Goal: Task Accomplishment & Management: Use online tool/utility

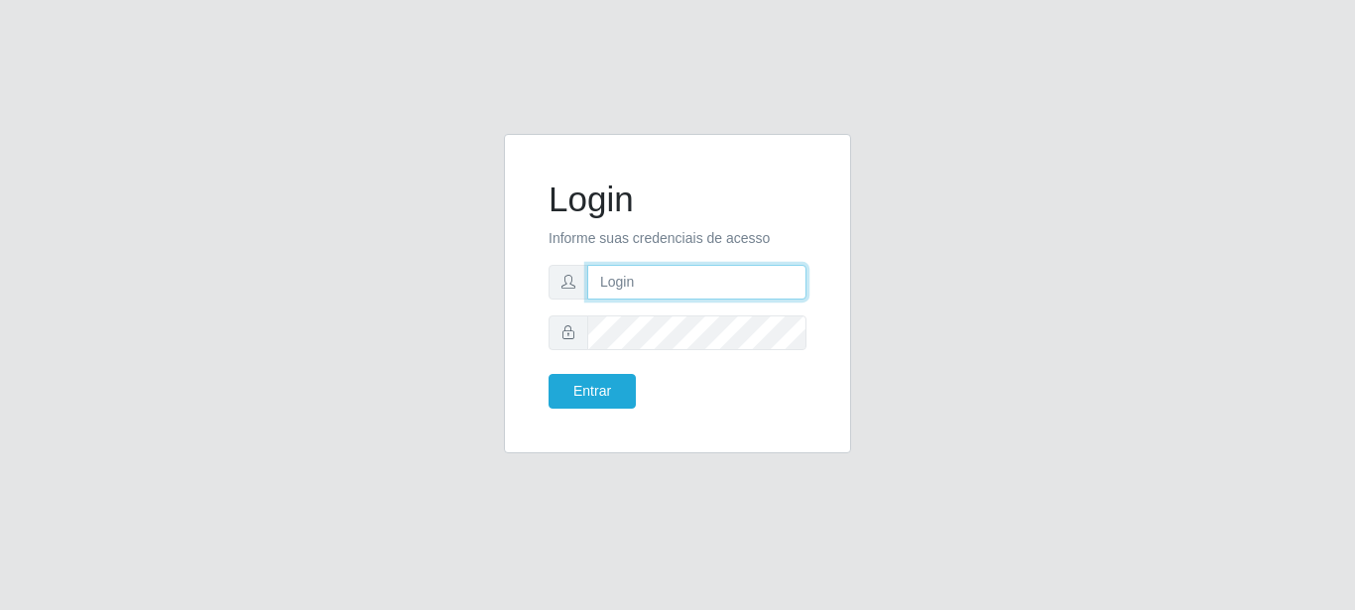
type input "caio@B1"
click at [580, 371] on form "Login Informe suas credenciais de acesso caio@B1 Entrar" at bounding box center [678, 294] width 258 height 230
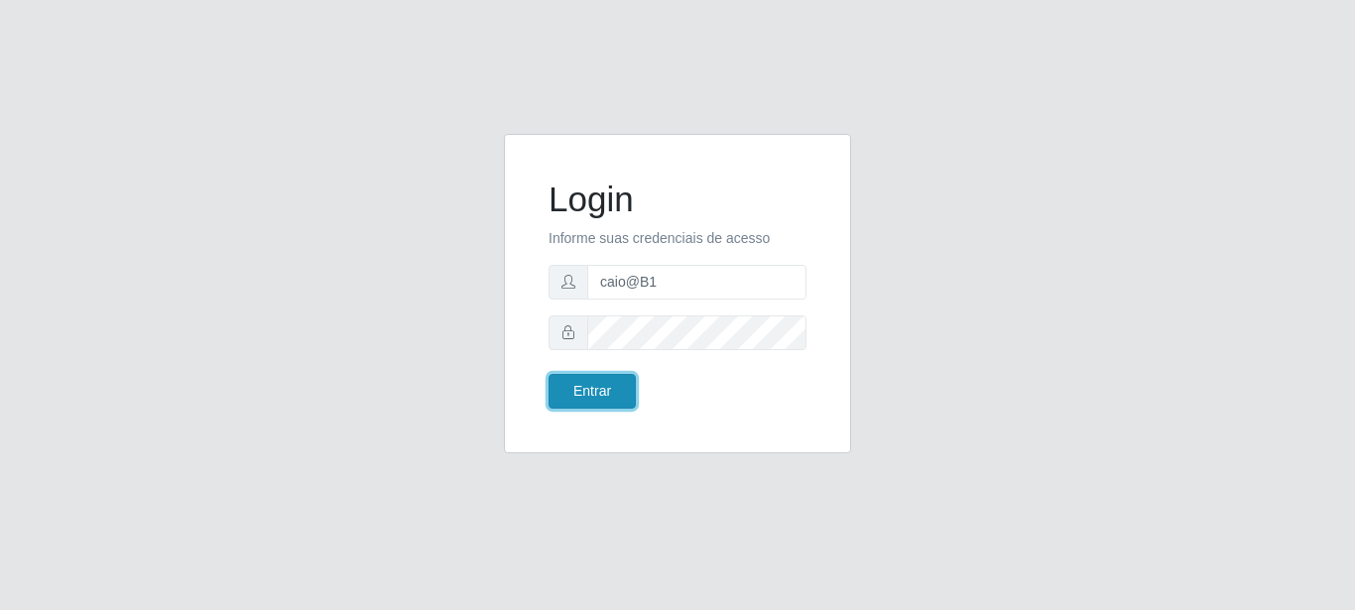
click at [599, 386] on button "Entrar" at bounding box center [592, 391] width 87 height 35
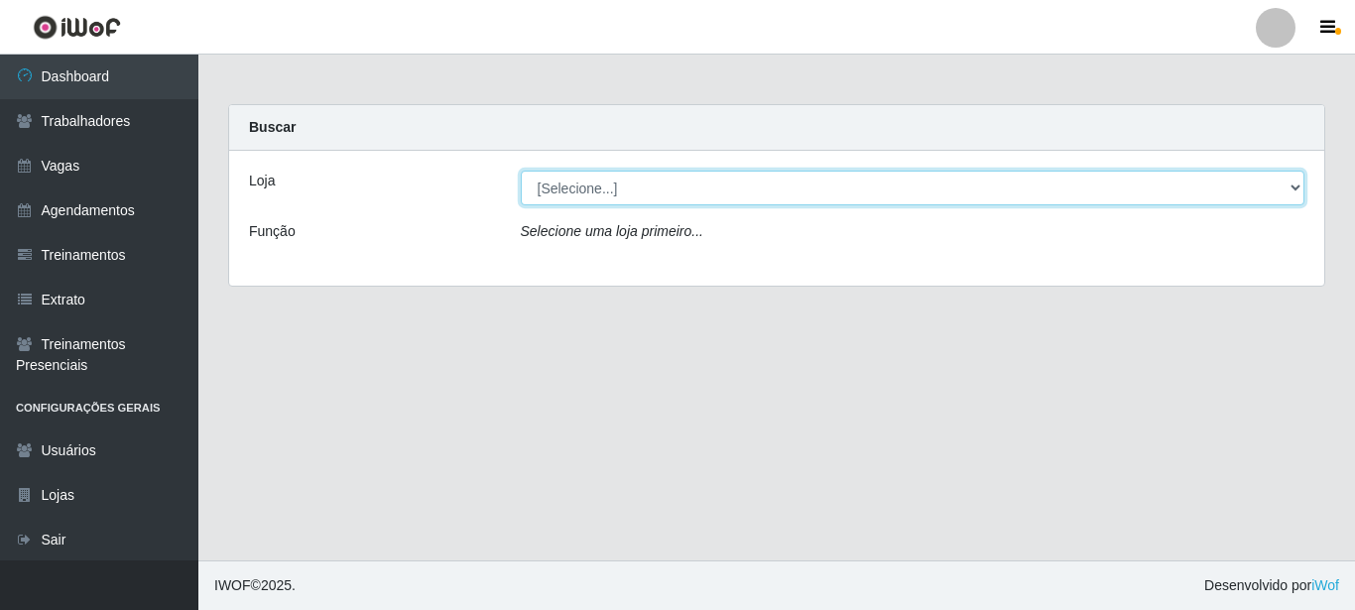
click at [663, 191] on select "[Selecione...] Bemais Supermercados - B1 [GEOGRAPHIC_DATA]" at bounding box center [913, 188] width 785 height 35
select select "403"
click at [521, 171] on select "[Selecione...] Bemais Supermercados - B1 [GEOGRAPHIC_DATA]" at bounding box center [913, 188] width 785 height 35
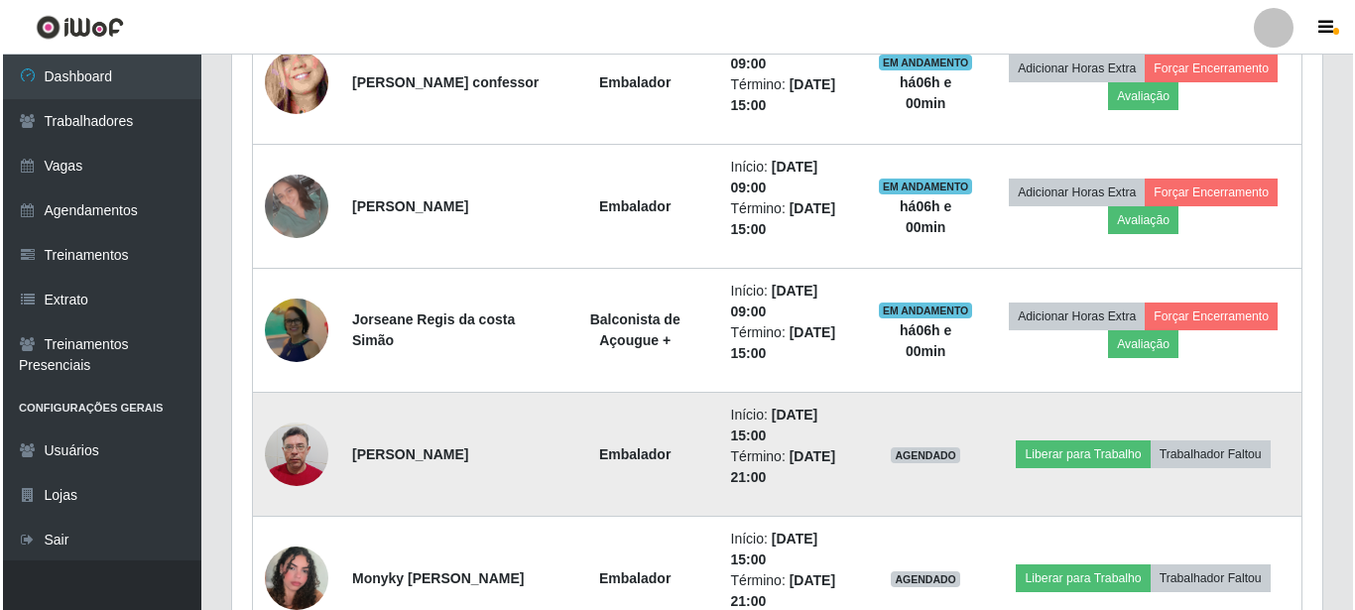
scroll to position [801, 0]
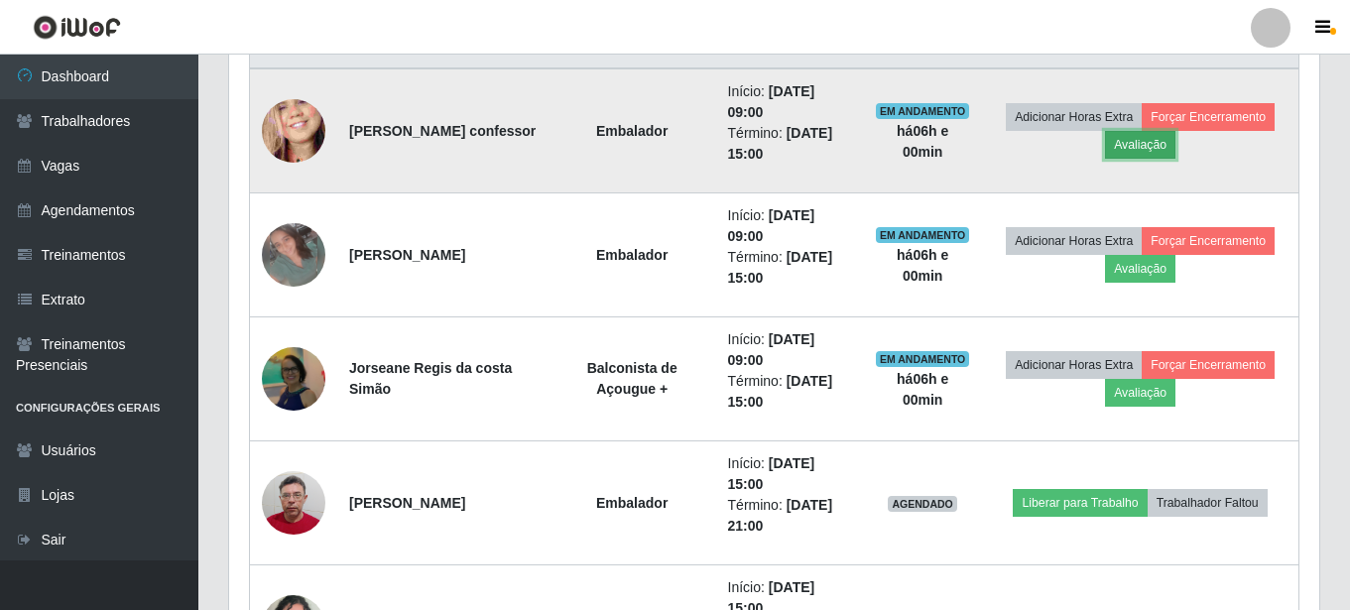
click at [1166, 140] on button "Avaliação" at bounding box center [1140, 145] width 70 height 28
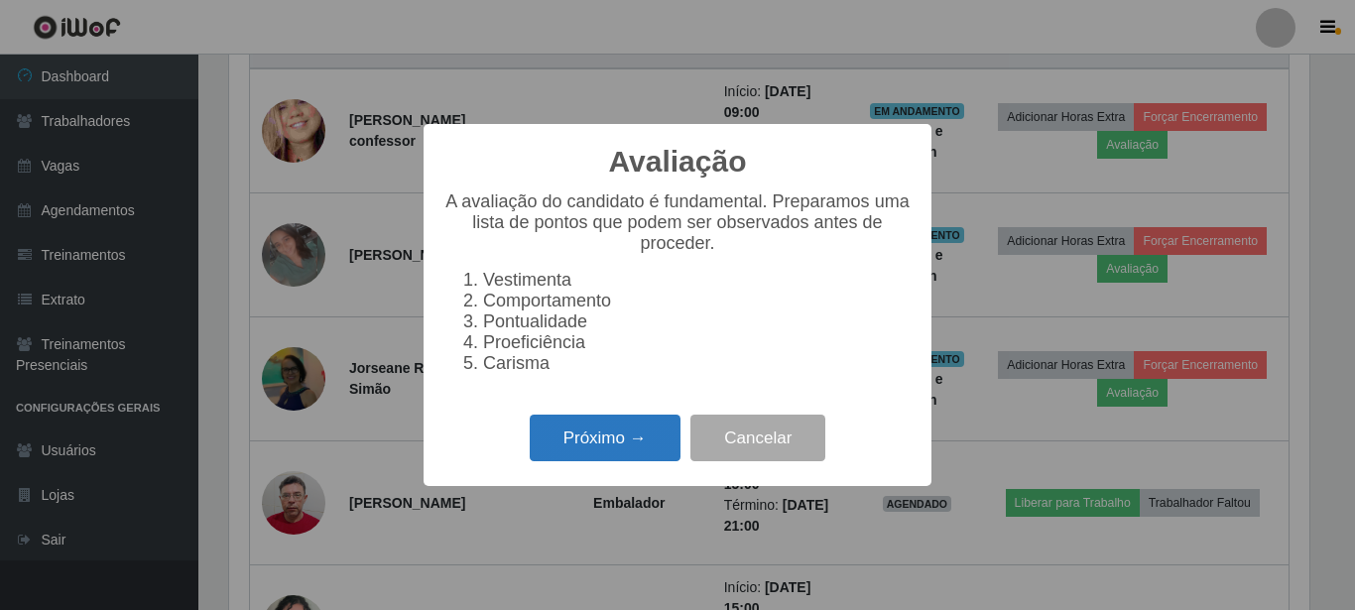
click at [637, 437] on button "Próximo →" at bounding box center [605, 438] width 151 height 47
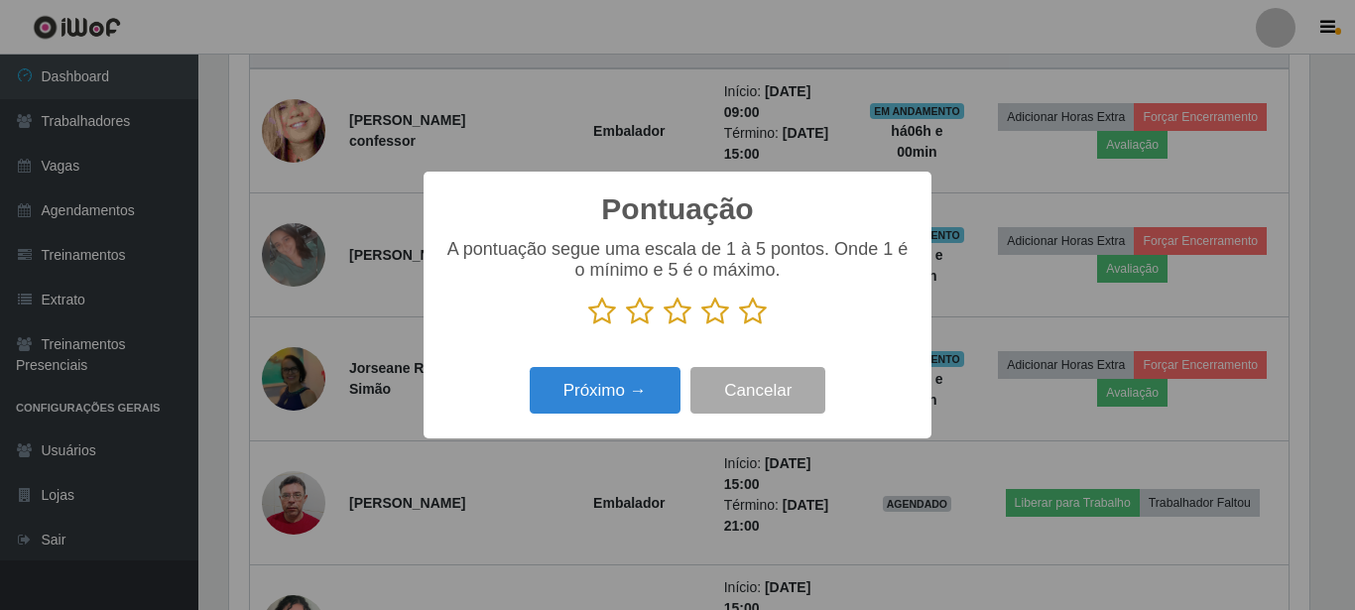
scroll to position [991710, 991041]
click at [748, 309] on icon at bounding box center [753, 312] width 28 height 30
click at [739, 326] on input "radio" at bounding box center [739, 326] width 0 height 0
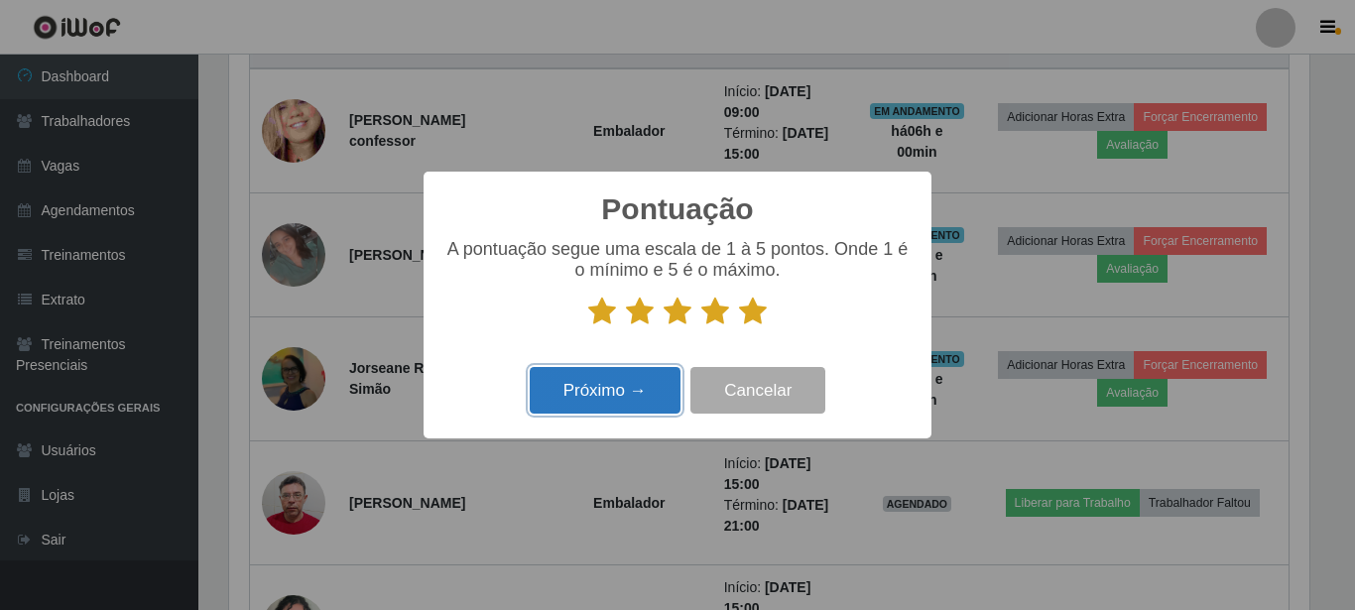
click at [634, 387] on button "Próximo →" at bounding box center [605, 390] width 151 height 47
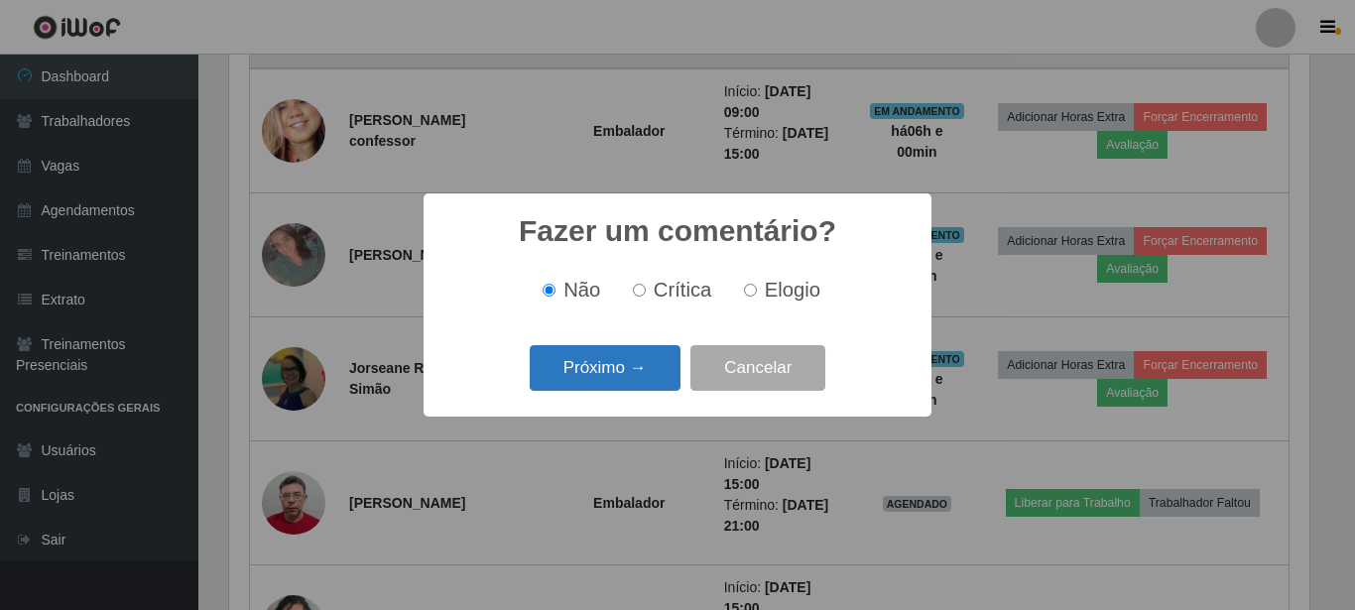
click at [634, 379] on button "Próximo →" at bounding box center [605, 368] width 151 height 47
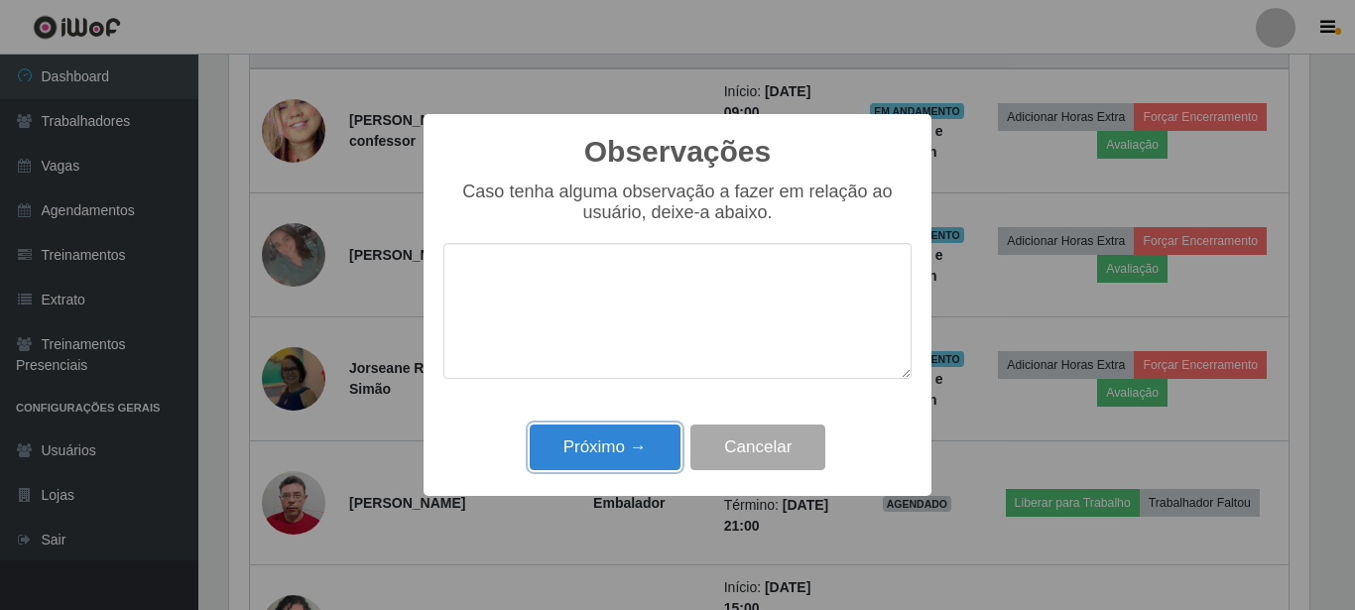
click at [644, 447] on button "Próximo →" at bounding box center [605, 448] width 151 height 47
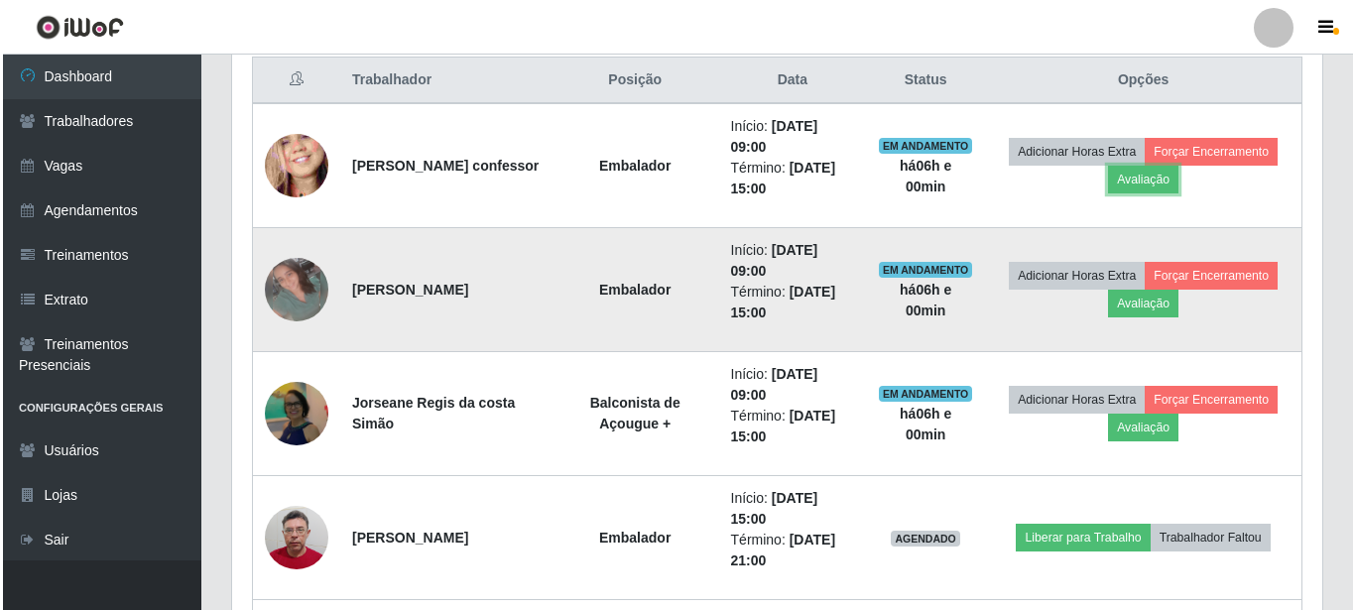
scroll to position [801, 0]
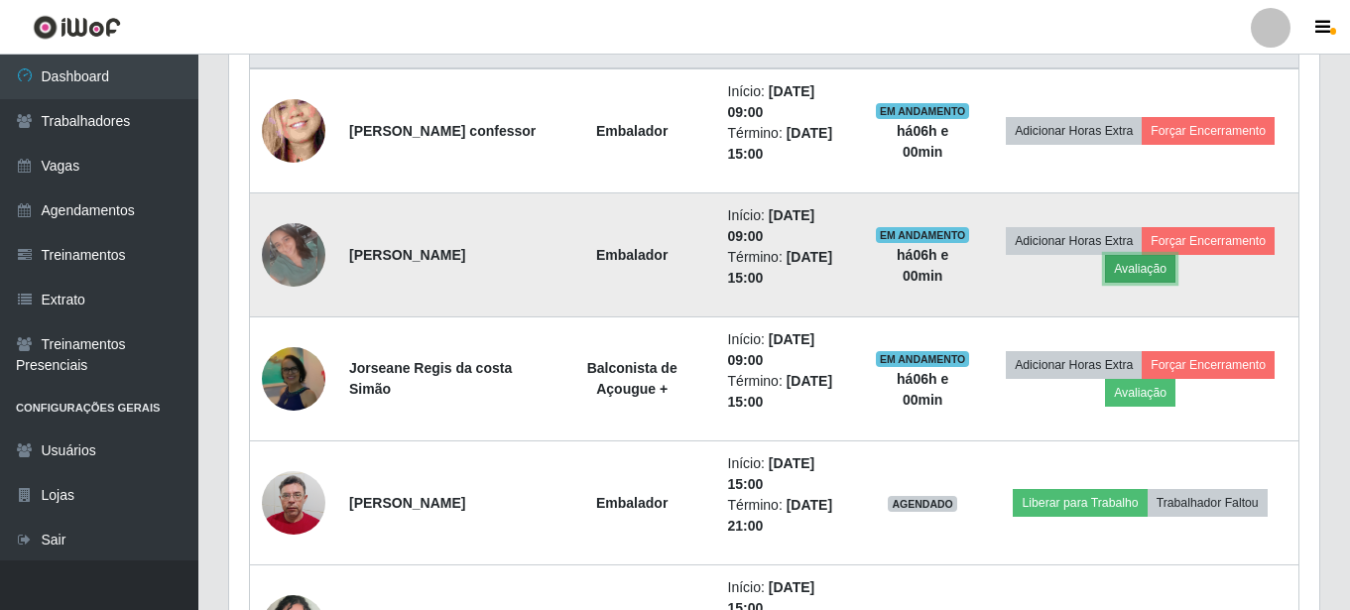
click at [1148, 268] on button "Avaliação" at bounding box center [1140, 269] width 70 height 28
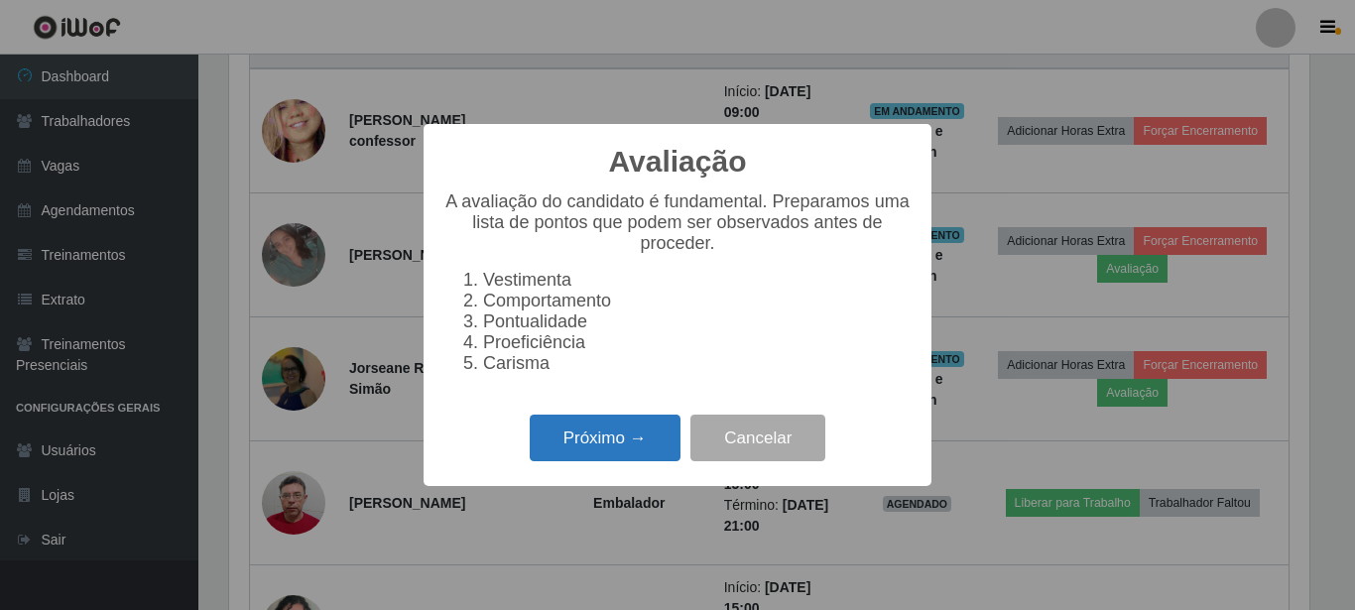
click at [637, 455] on button "Próximo →" at bounding box center [605, 438] width 151 height 47
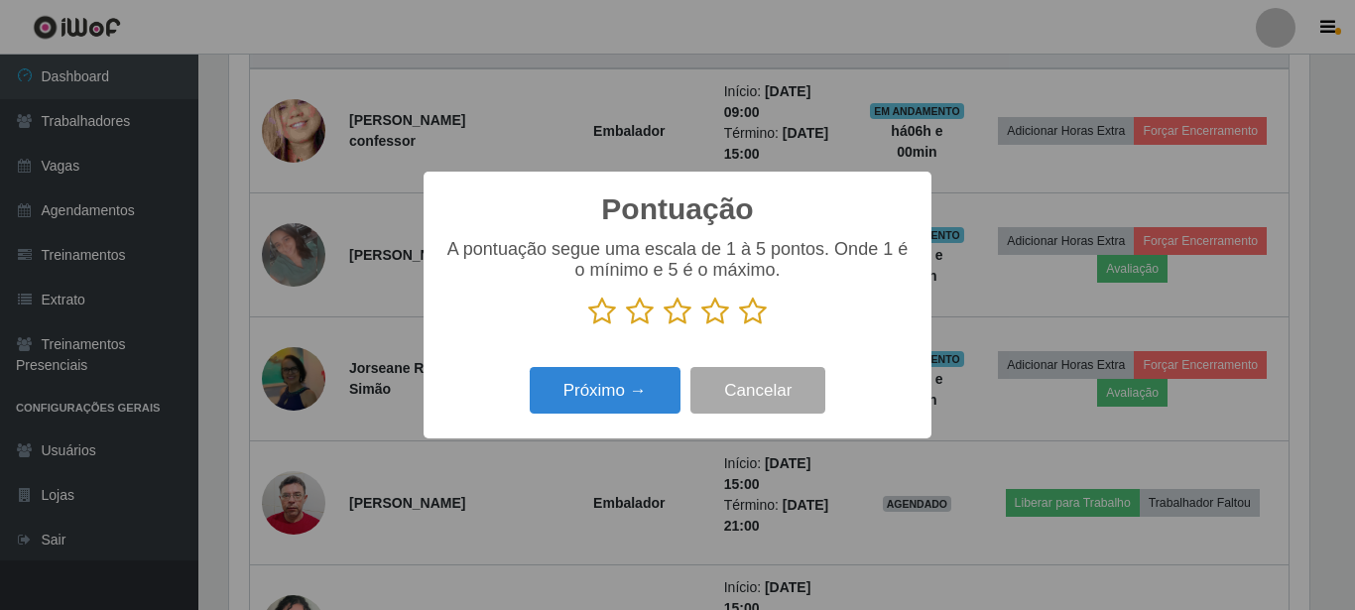
scroll to position [991710, 991041]
click at [748, 307] on icon at bounding box center [753, 312] width 28 height 30
click at [739, 326] on input "radio" at bounding box center [739, 326] width 0 height 0
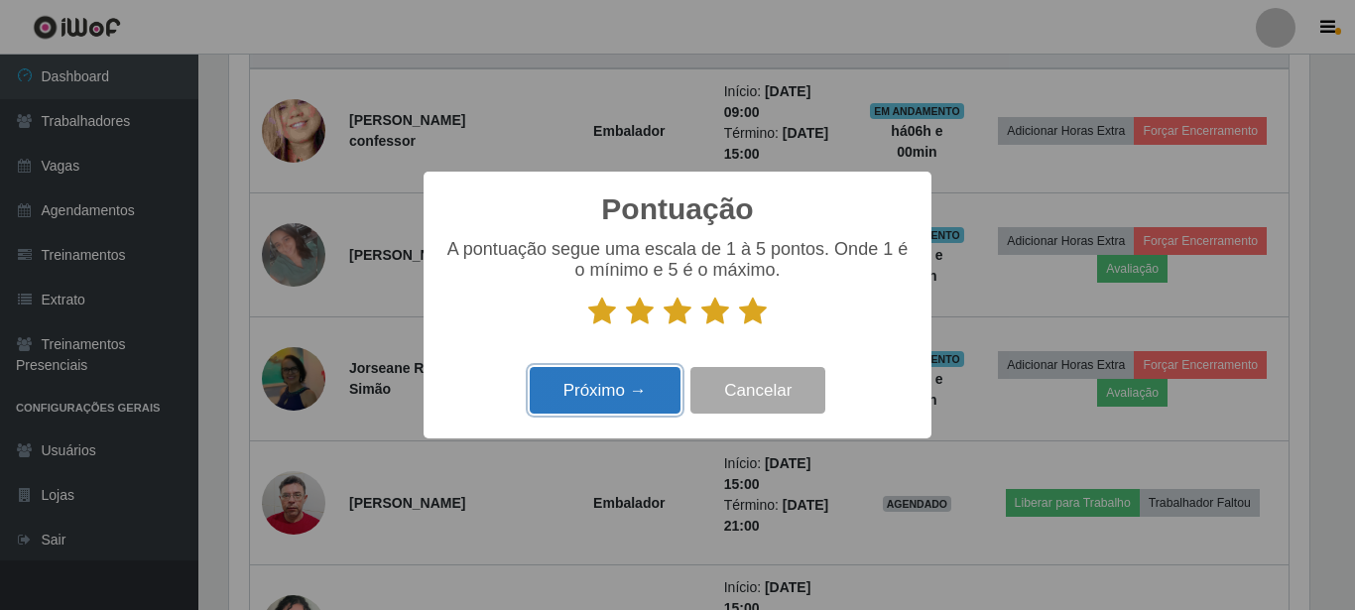
click at [630, 387] on button "Próximo →" at bounding box center [605, 390] width 151 height 47
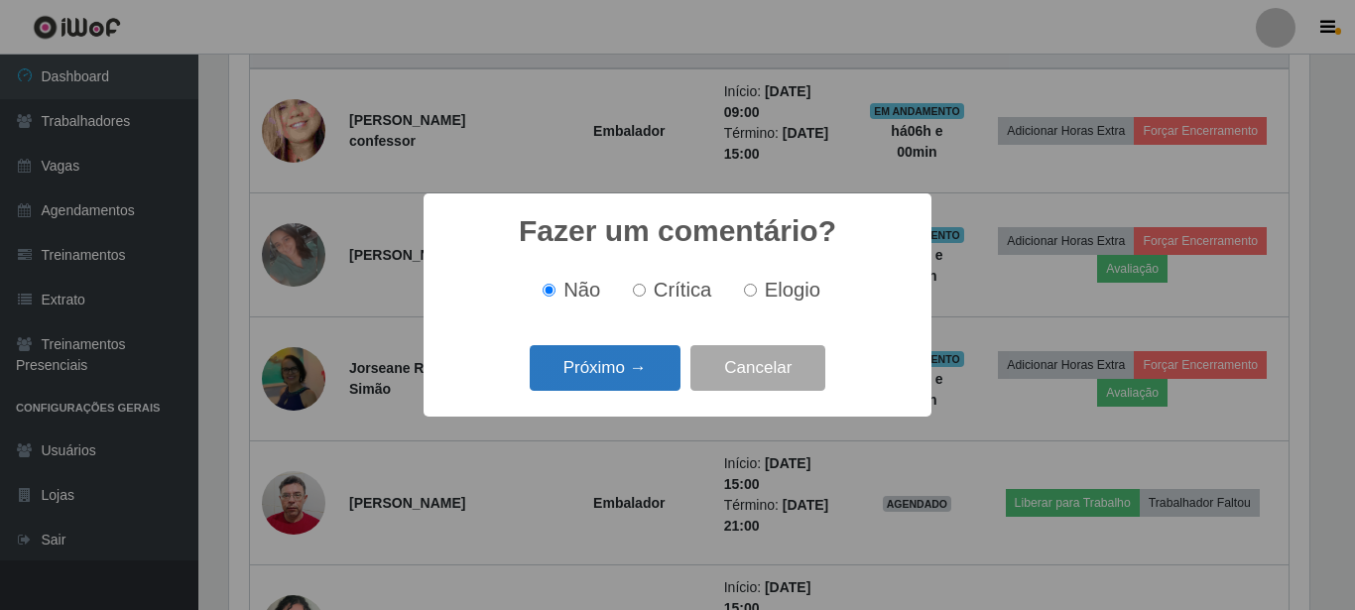
click at [626, 374] on button "Próximo →" at bounding box center [605, 368] width 151 height 47
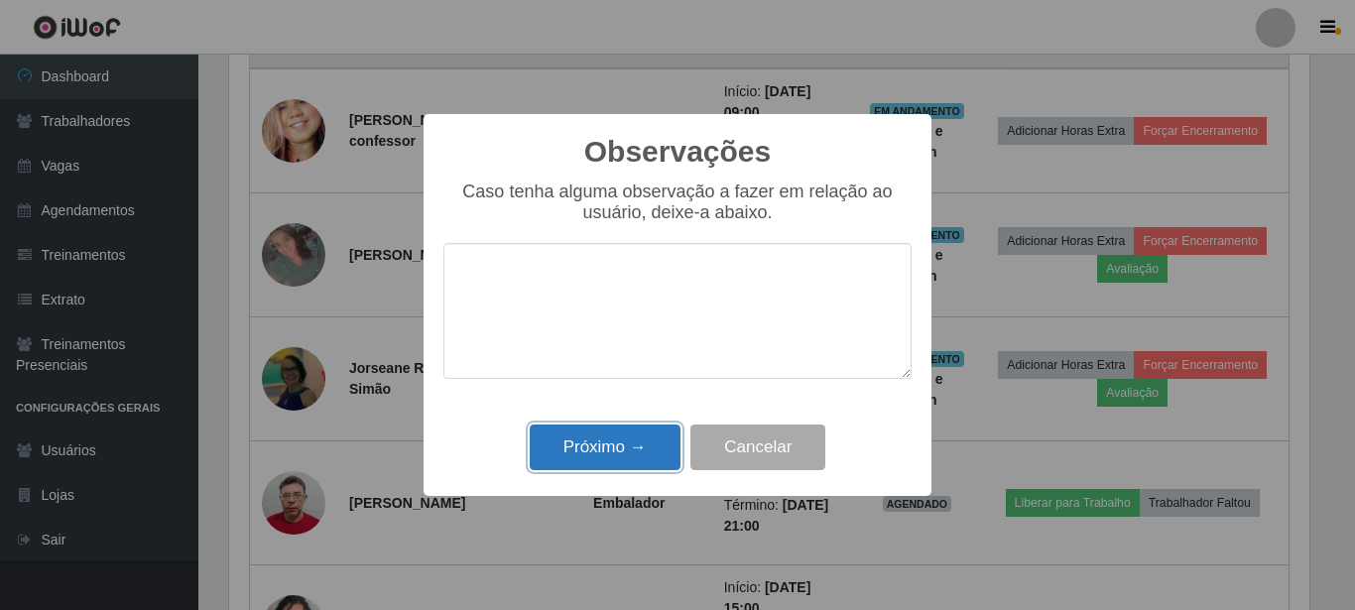
click at [609, 445] on button "Próximo →" at bounding box center [605, 448] width 151 height 47
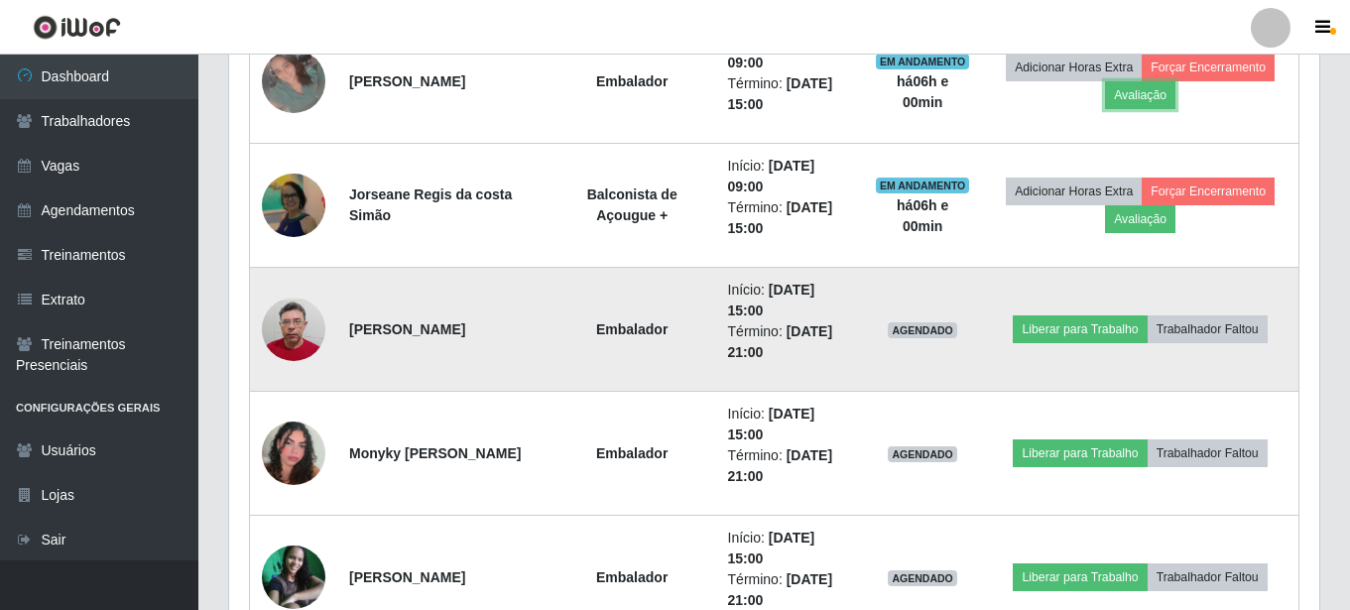
scroll to position [999, 0]
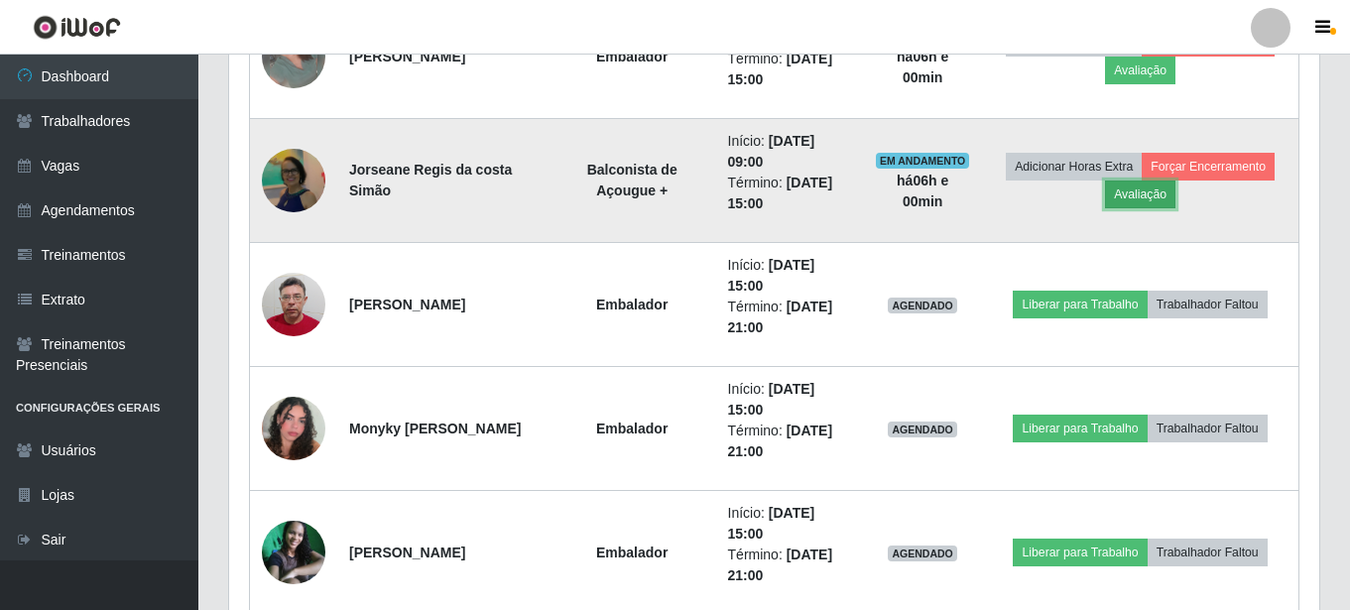
click at [1143, 196] on button "Avaliação" at bounding box center [1140, 195] width 70 height 28
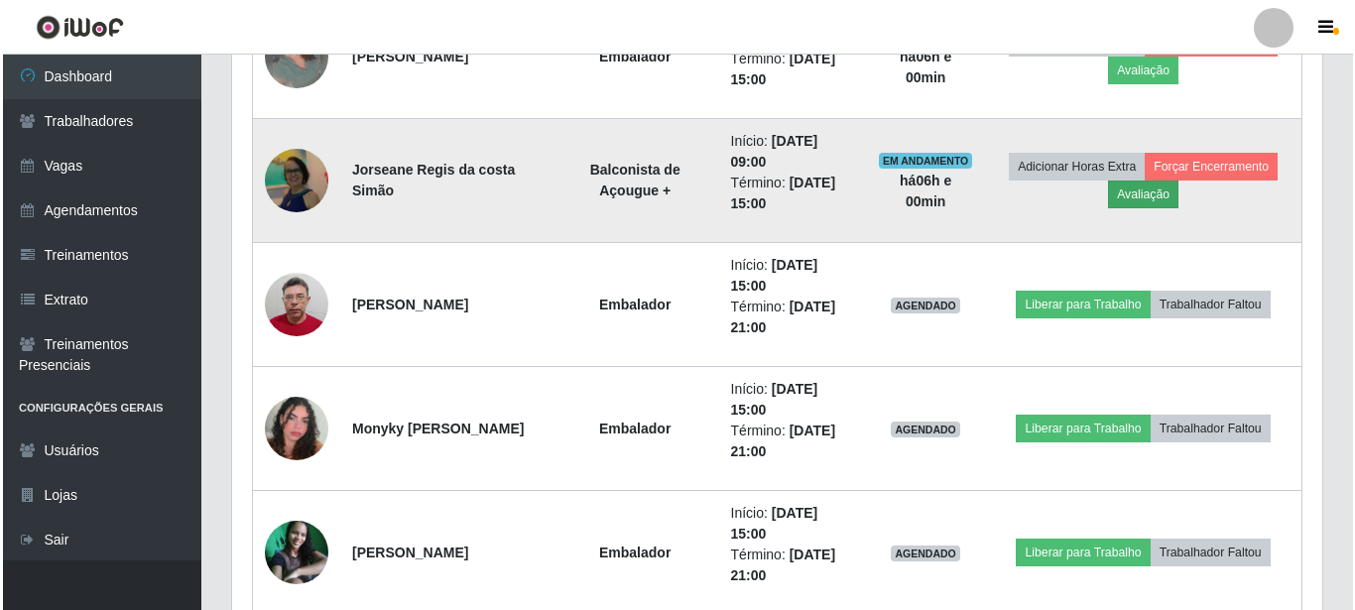
scroll to position [412, 1080]
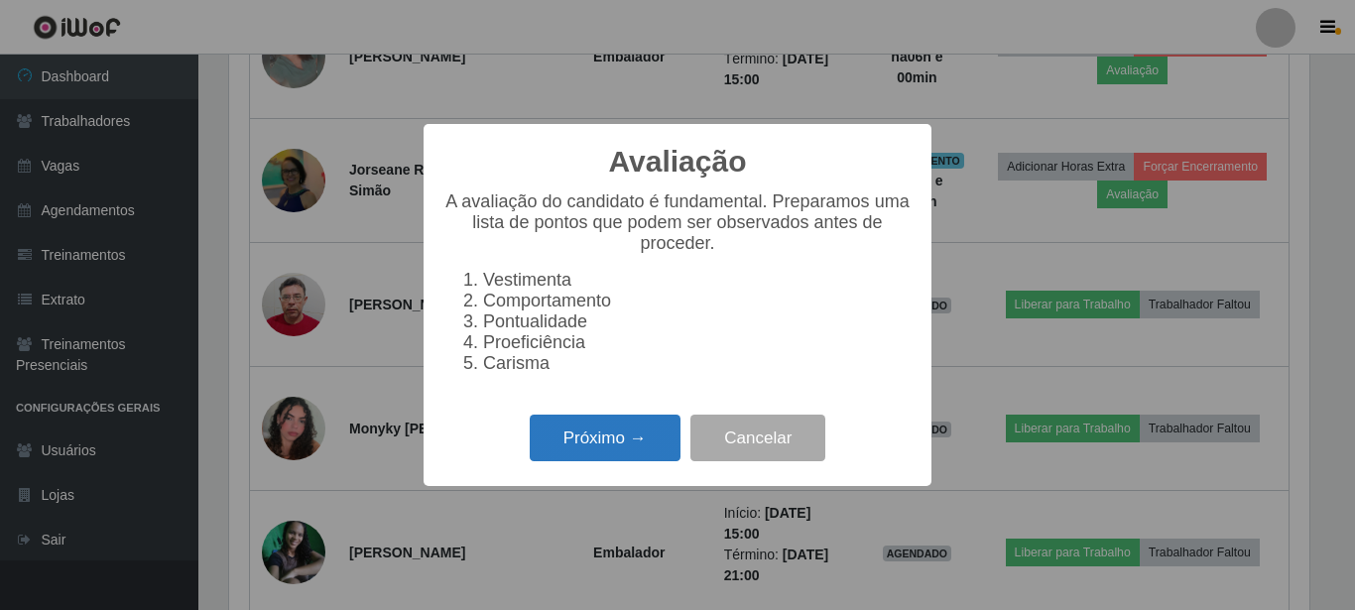
click at [622, 449] on button "Próximo →" at bounding box center [605, 438] width 151 height 47
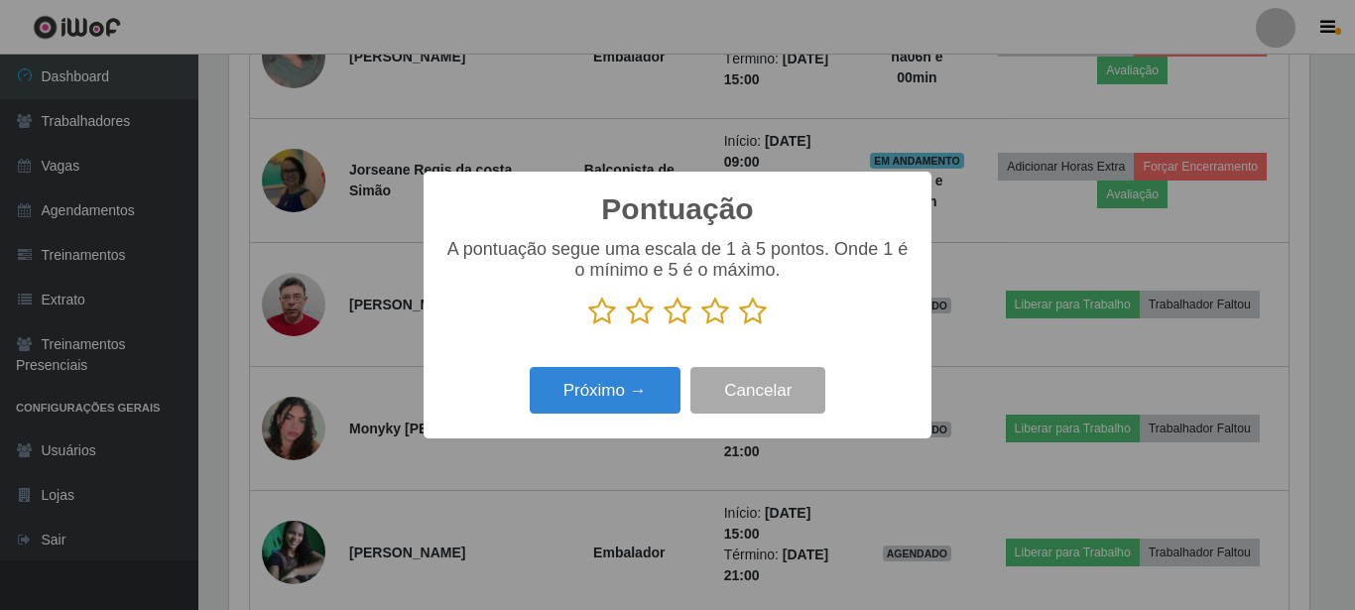
click at [753, 313] on icon at bounding box center [753, 312] width 28 height 30
click at [739, 326] on input "radio" at bounding box center [739, 326] width 0 height 0
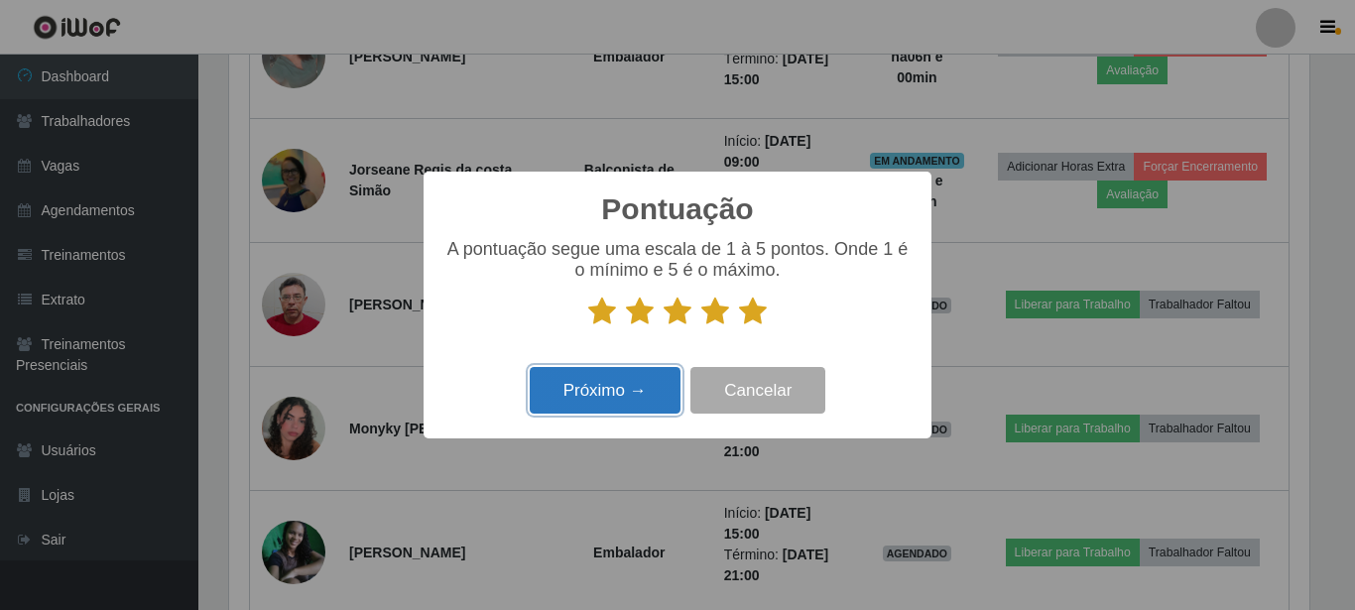
click at [619, 389] on button "Próximo →" at bounding box center [605, 390] width 151 height 47
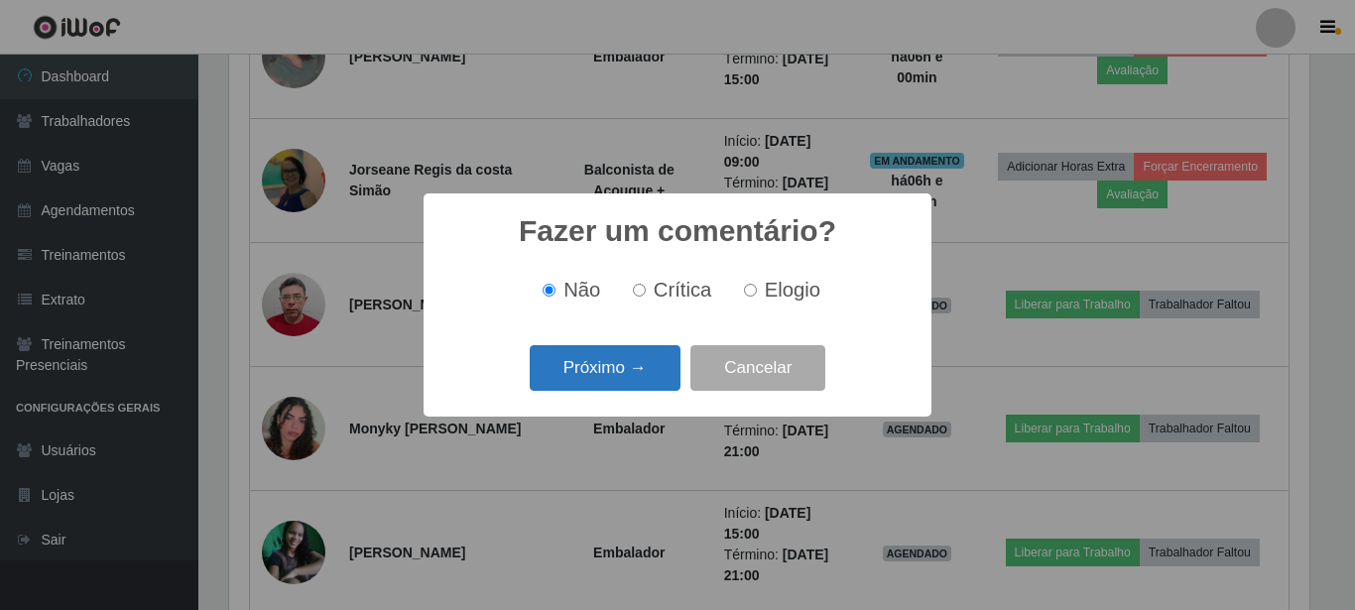
click at [623, 372] on button "Próximo →" at bounding box center [605, 368] width 151 height 47
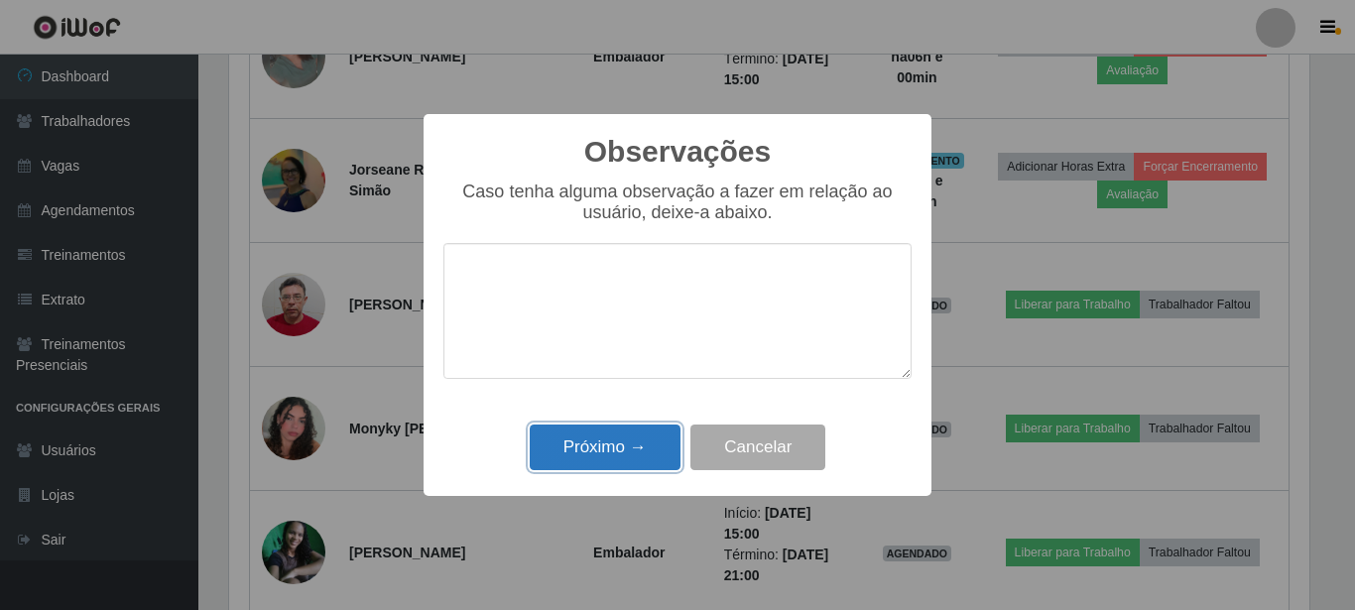
click at [615, 440] on button "Próximo →" at bounding box center [605, 448] width 151 height 47
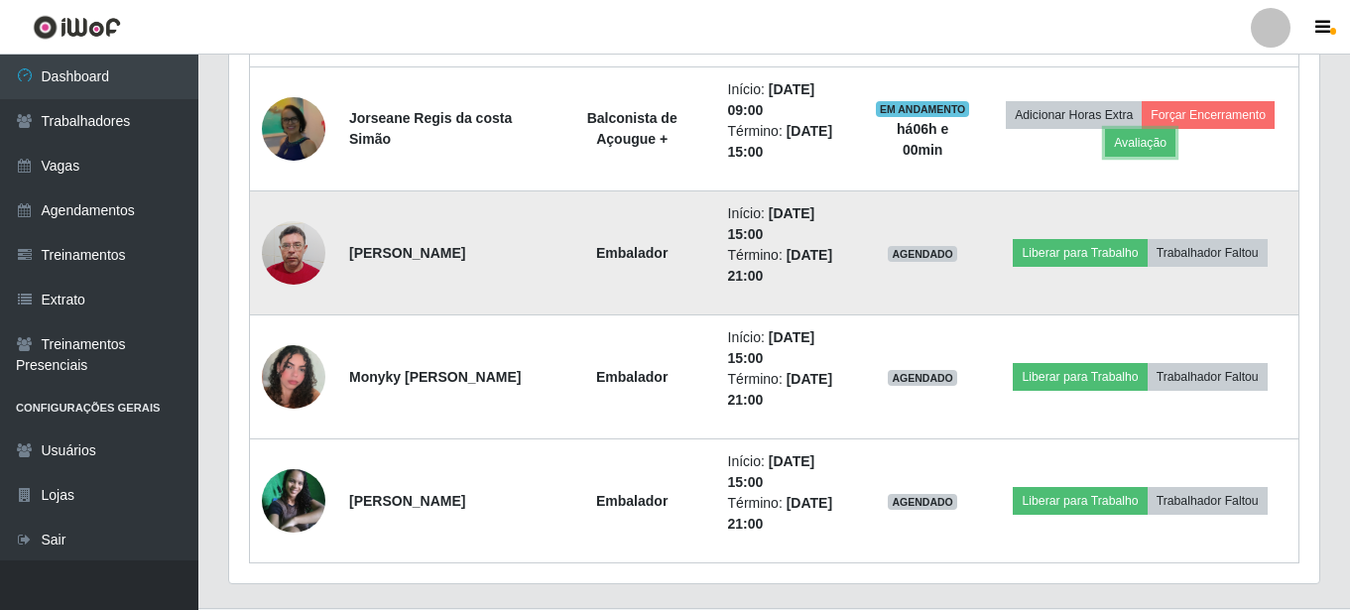
scroll to position [1098, 0]
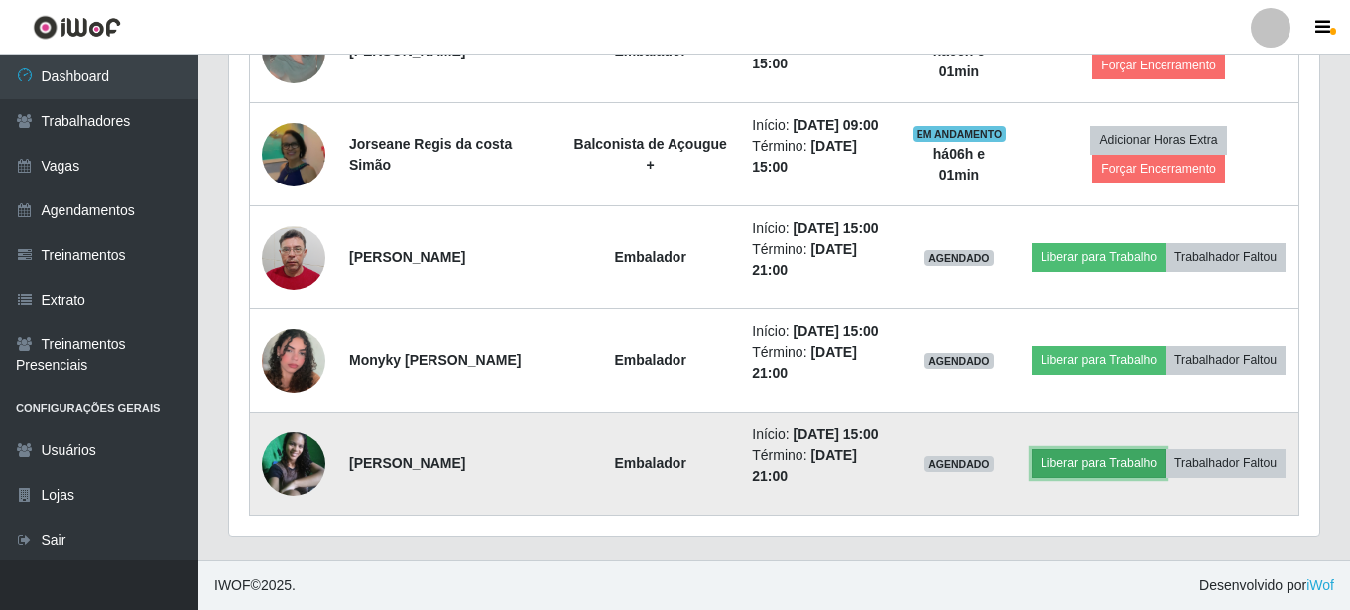
click at [1164, 449] on button "Liberar para Trabalho" at bounding box center [1099, 463] width 134 height 28
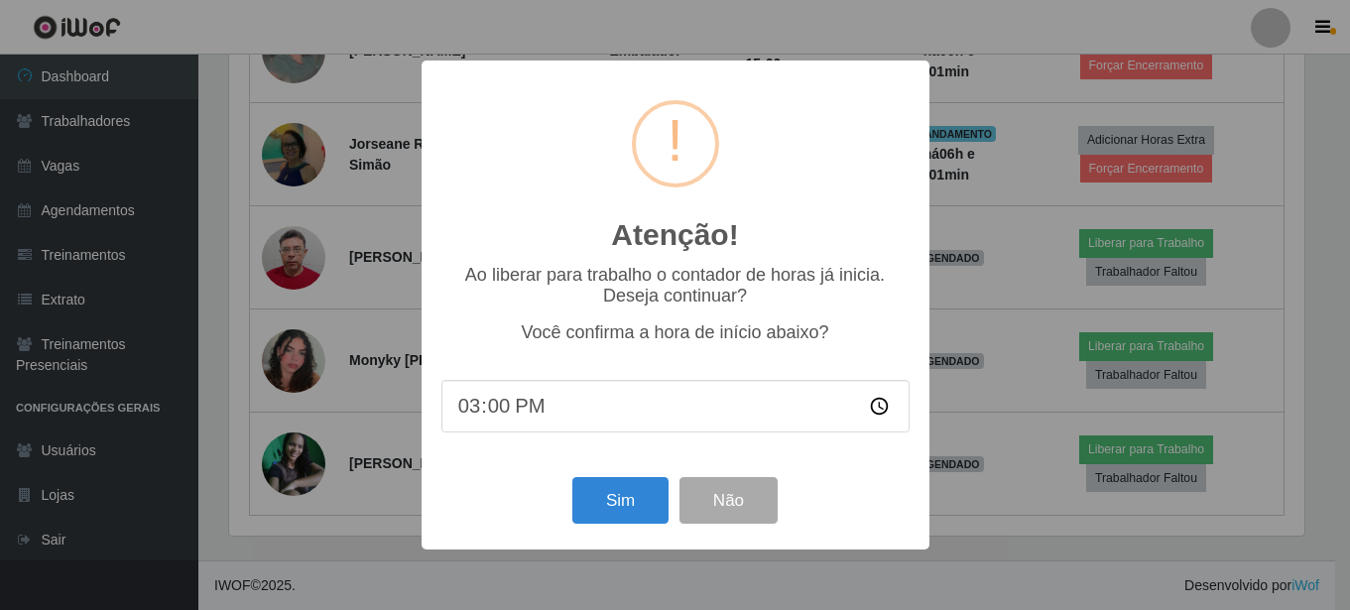
scroll to position [412, 1080]
click at [640, 486] on button "Sim" at bounding box center [622, 500] width 96 height 47
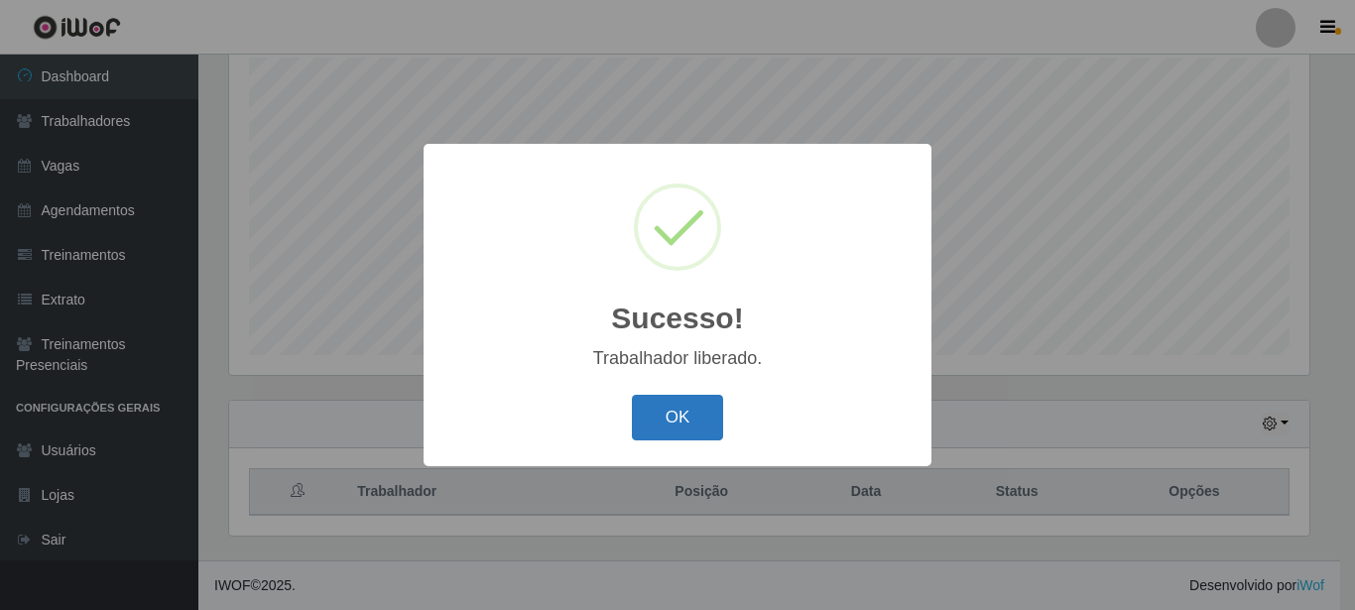
click at [672, 402] on button "OK" at bounding box center [678, 418] width 92 height 47
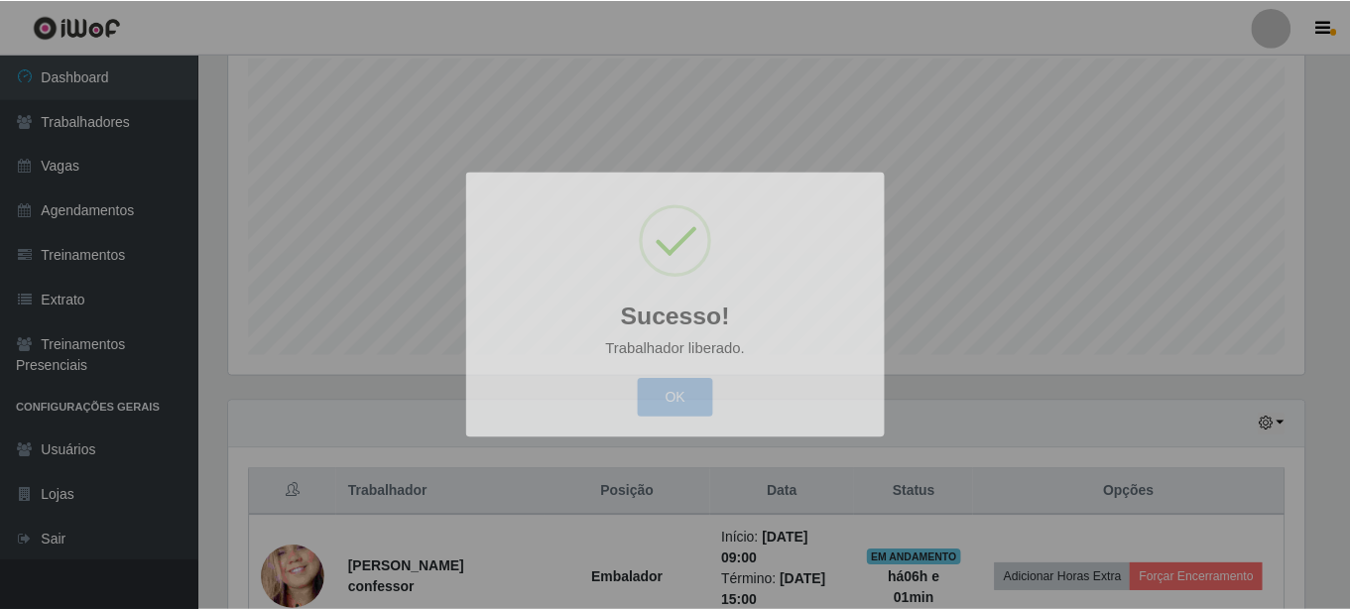
scroll to position [0, 0]
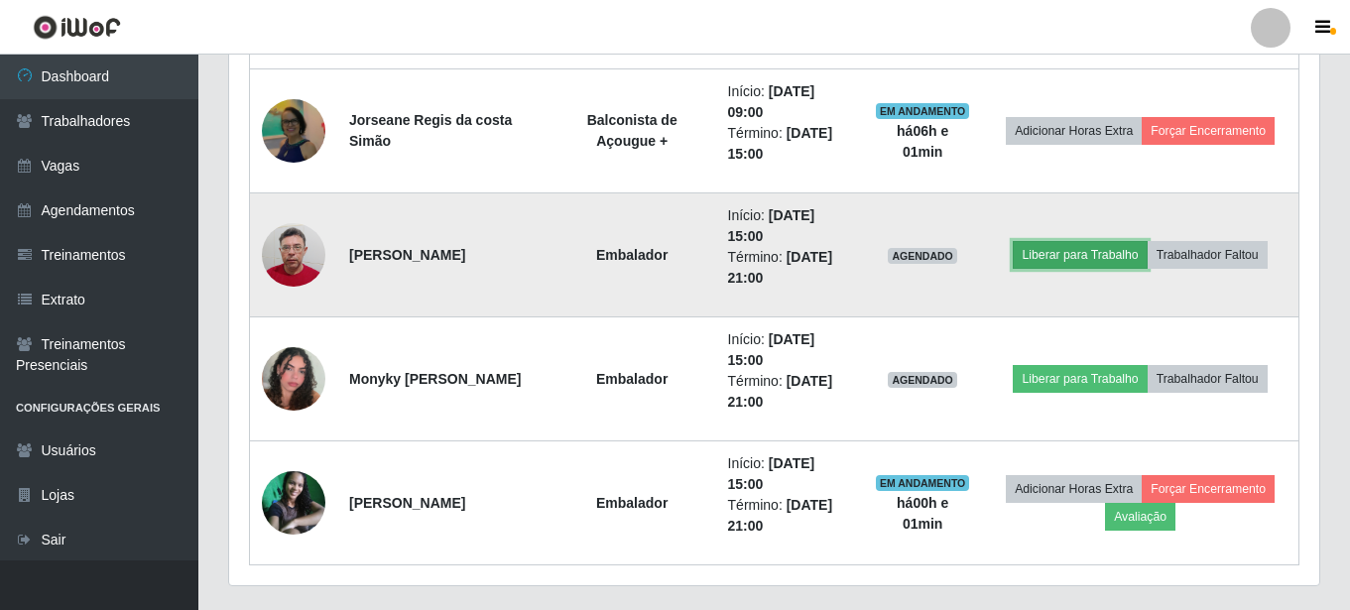
click at [1105, 248] on button "Liberar para Trabalho" at bounding box center [1080, 255] width 134 height 28
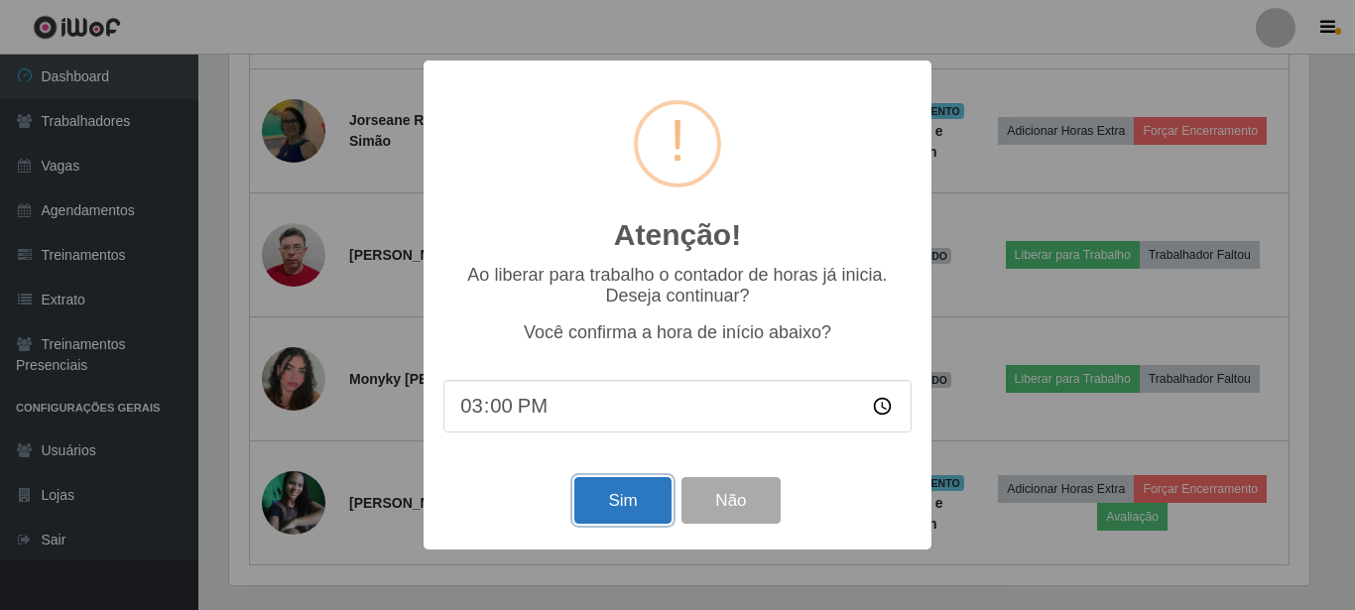
click at [645, 489] on button "Sim" at bounding box center [622, 500] width 96 height 47
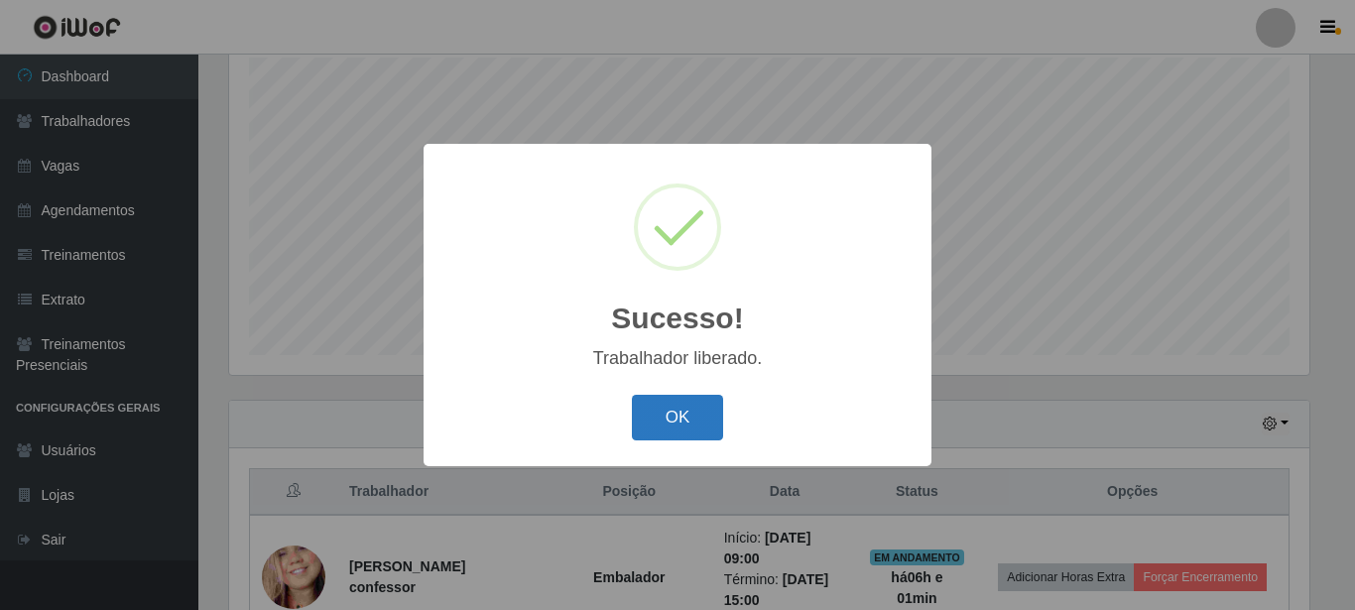
click at [672, 402] on button "OK" at bounding box center [678, 418] width 92 height 47
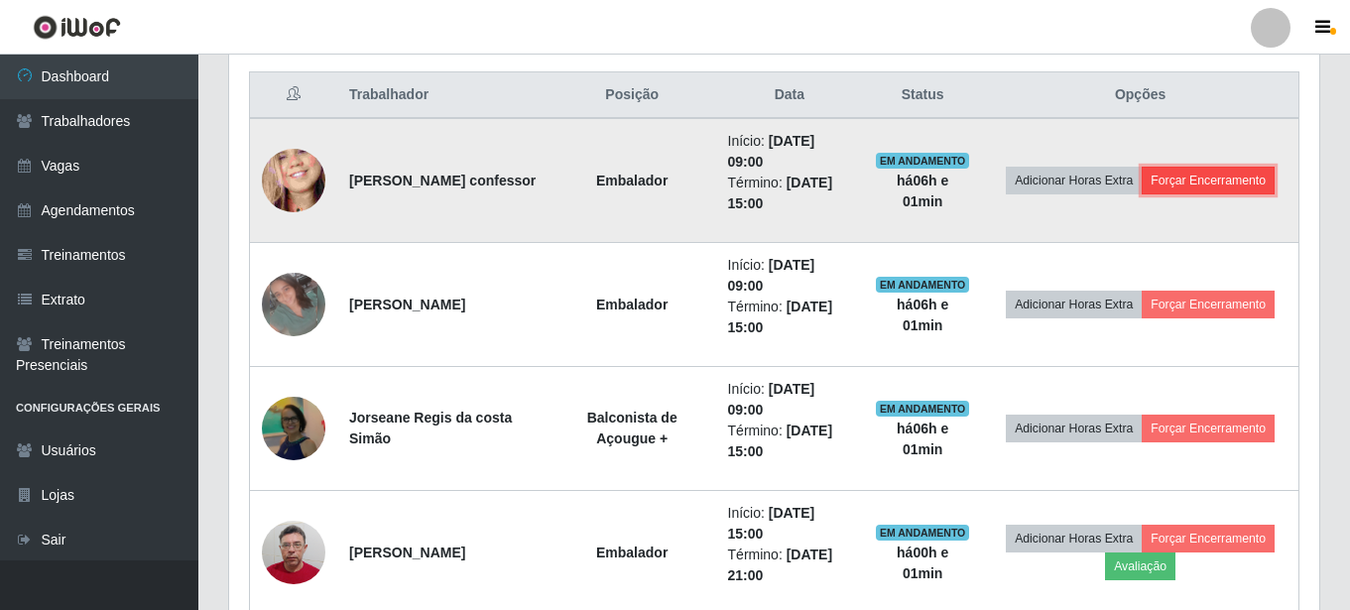
click at [1225, 175] on button "Forçar Encerramento" at bounding box center [1208, 181] width 133 height 28
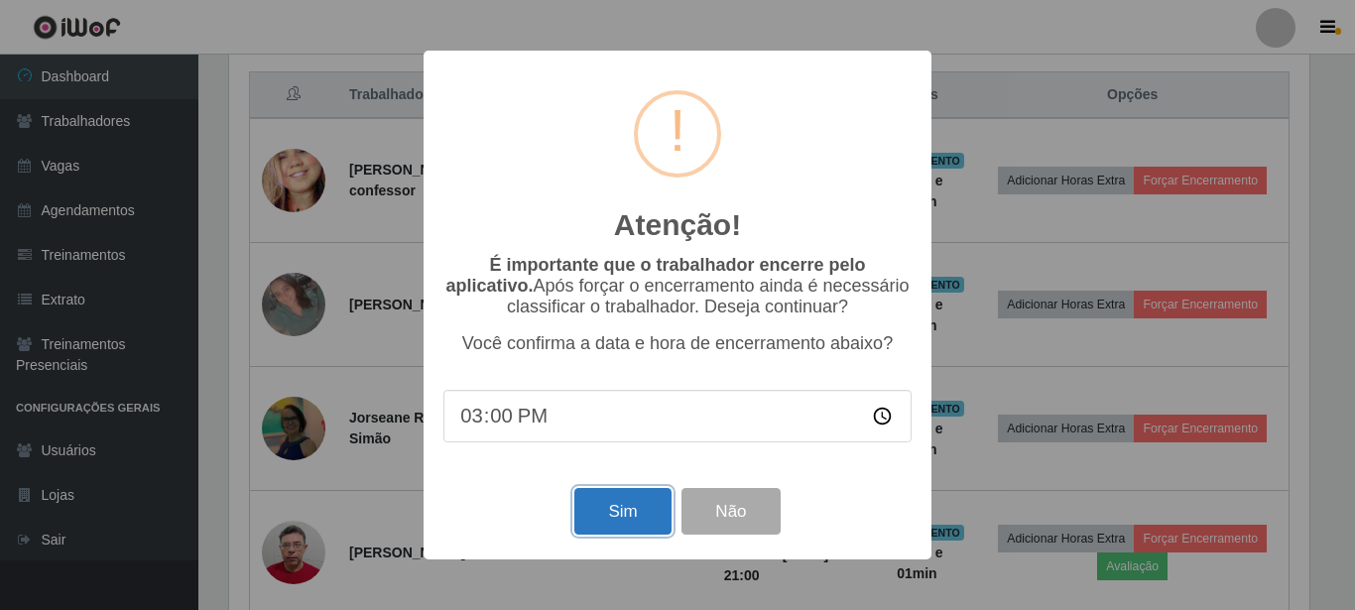
click at [654, 494] on button "Sim" at bounding box center [622, 511] width 96 height 47
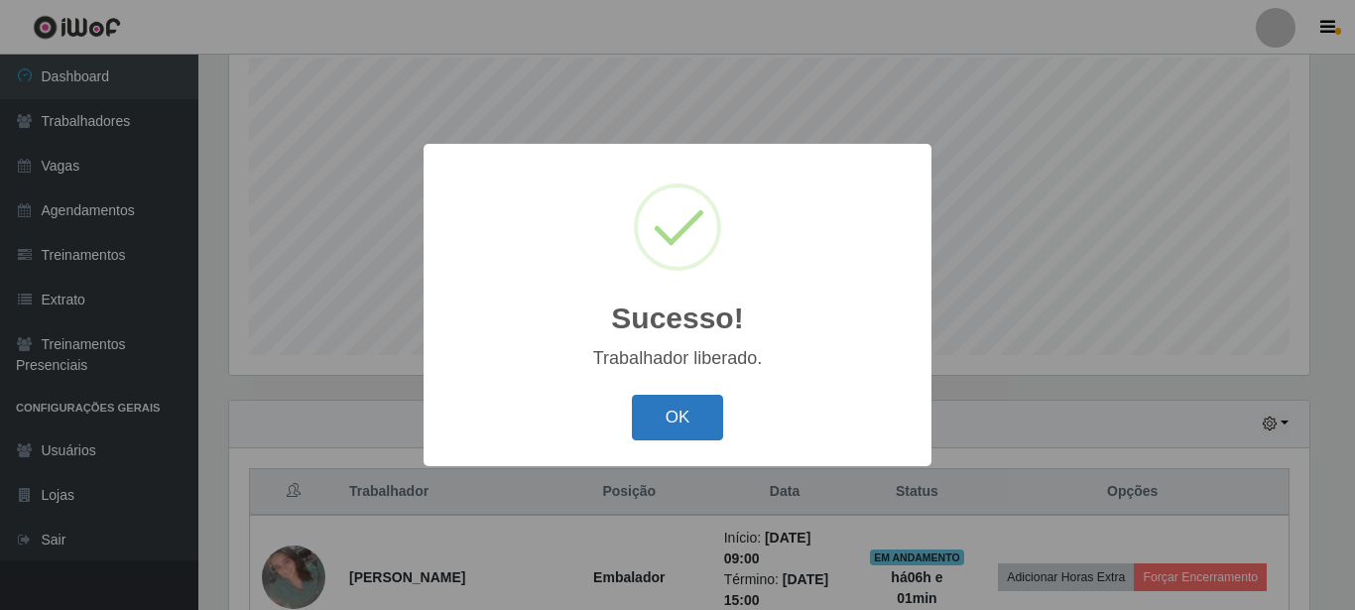
click at [683, 407] on button "OK" at bounding box center [678, 418] width 92 height 47
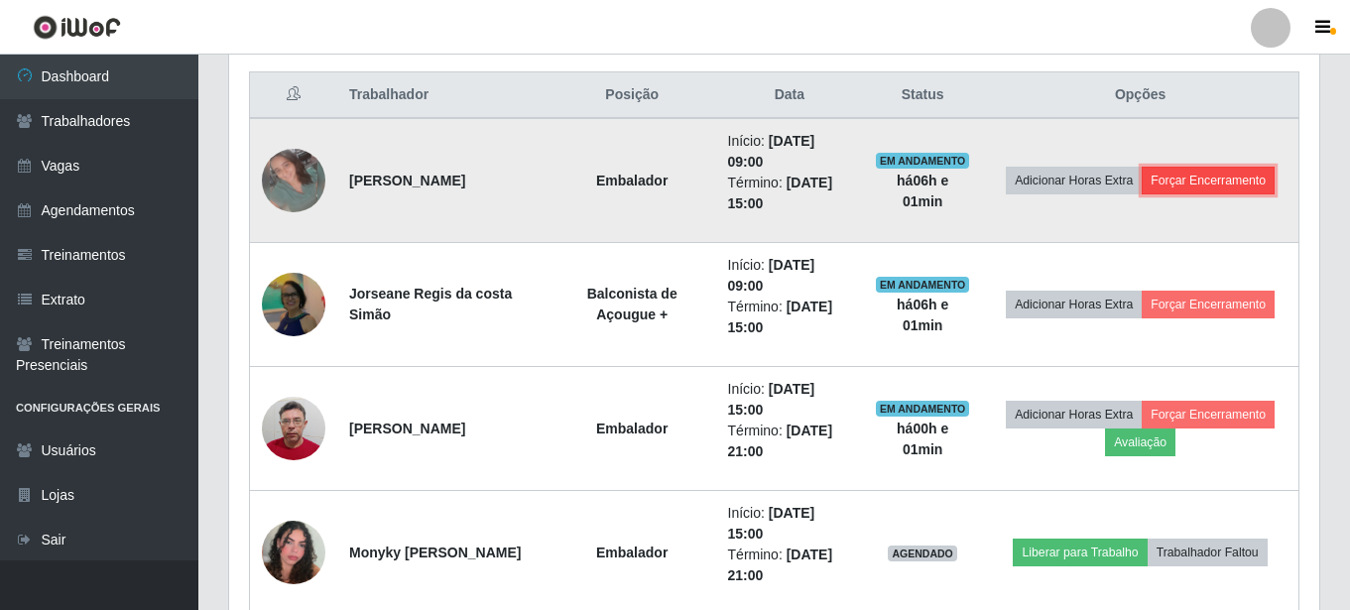
click at [1199, 170] on button "Forçar Encerramento" at bounding box center [1208, 181] width 133 height 28
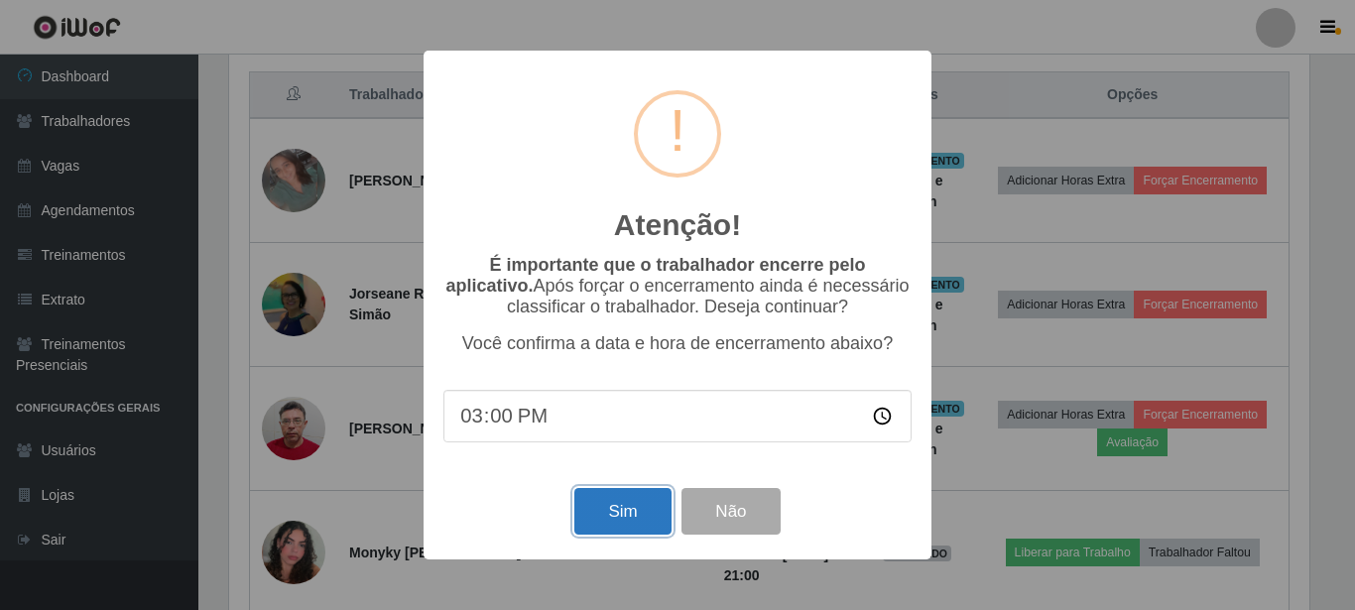
click at [645, 495] on button "Sim" at bounding box center [622, 511] width 96 height 47
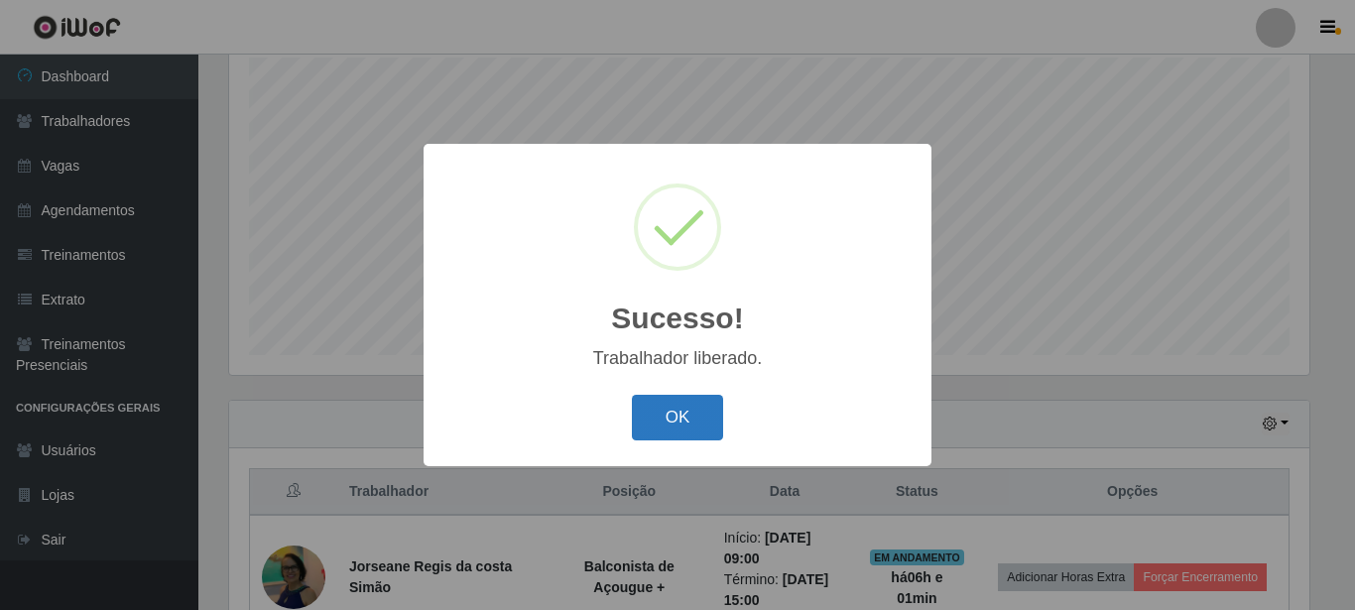
click at [672, 400] on button "OK" at bounding box center [678, 418] width 92 height 47
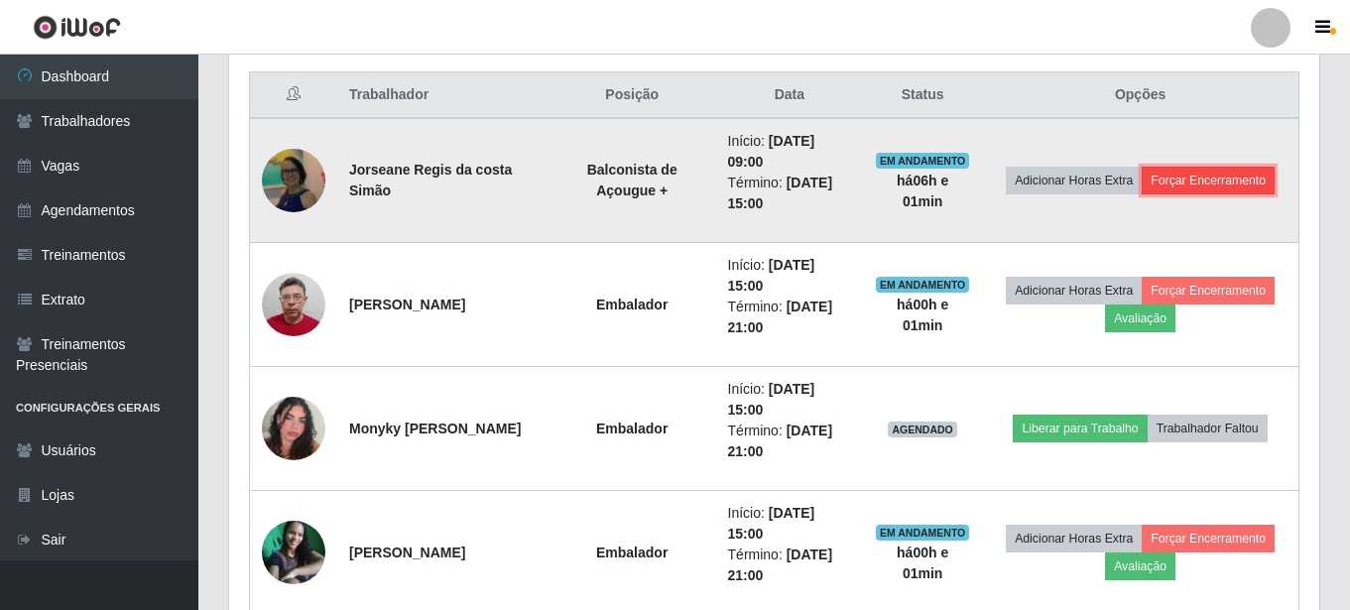
click at [1204, 181] on button "Forçar Encerramento" at bounding box center [1208, 181] width 133 height 28
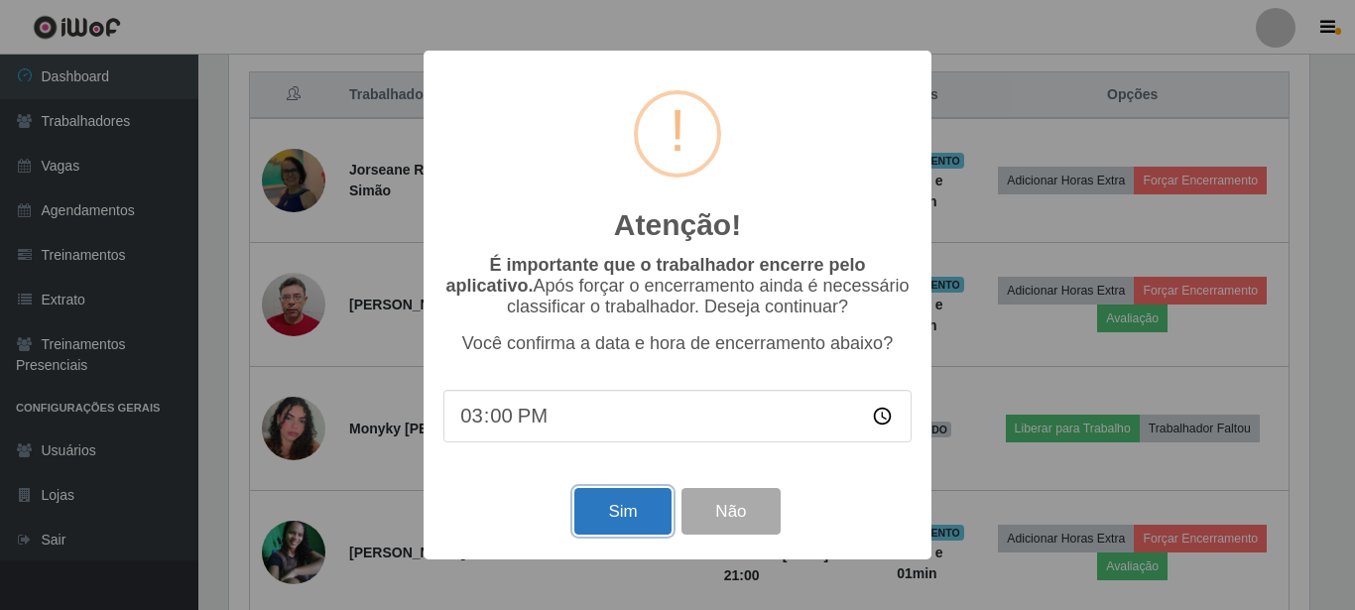
click at [627, 497] on button "Sim" at bounding box center [622, 511] width 96 height 47
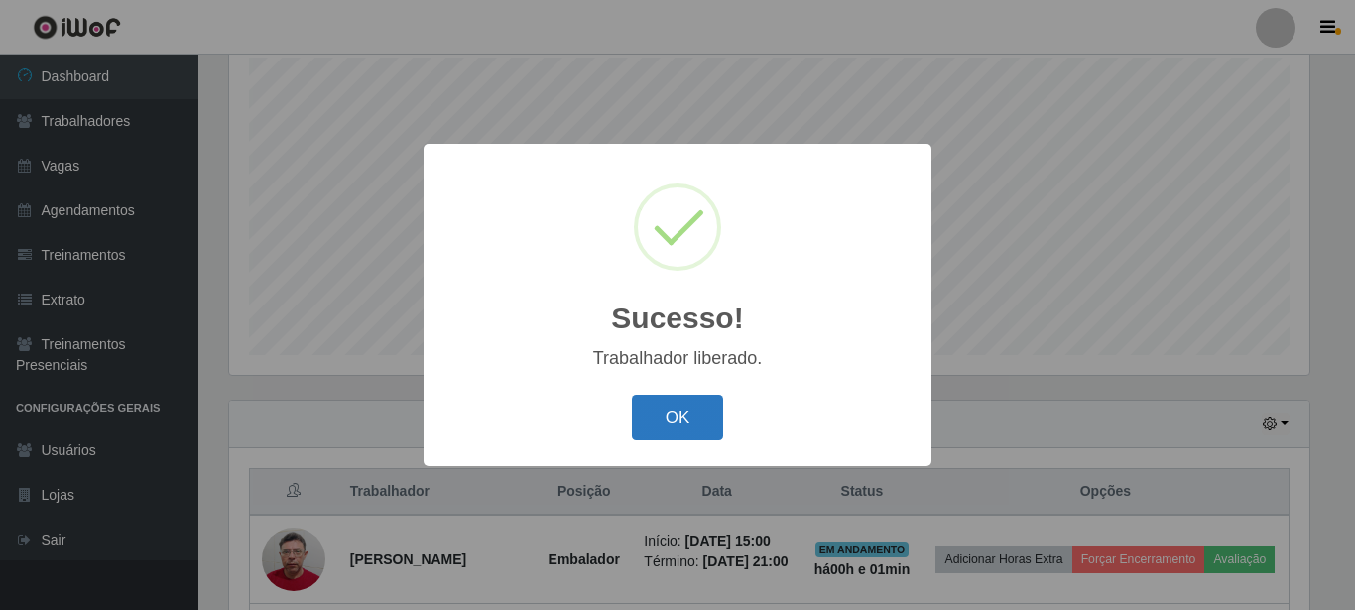
click at [693, 412] on button "OK" at bounding box center [678, 418] width 92 height 47
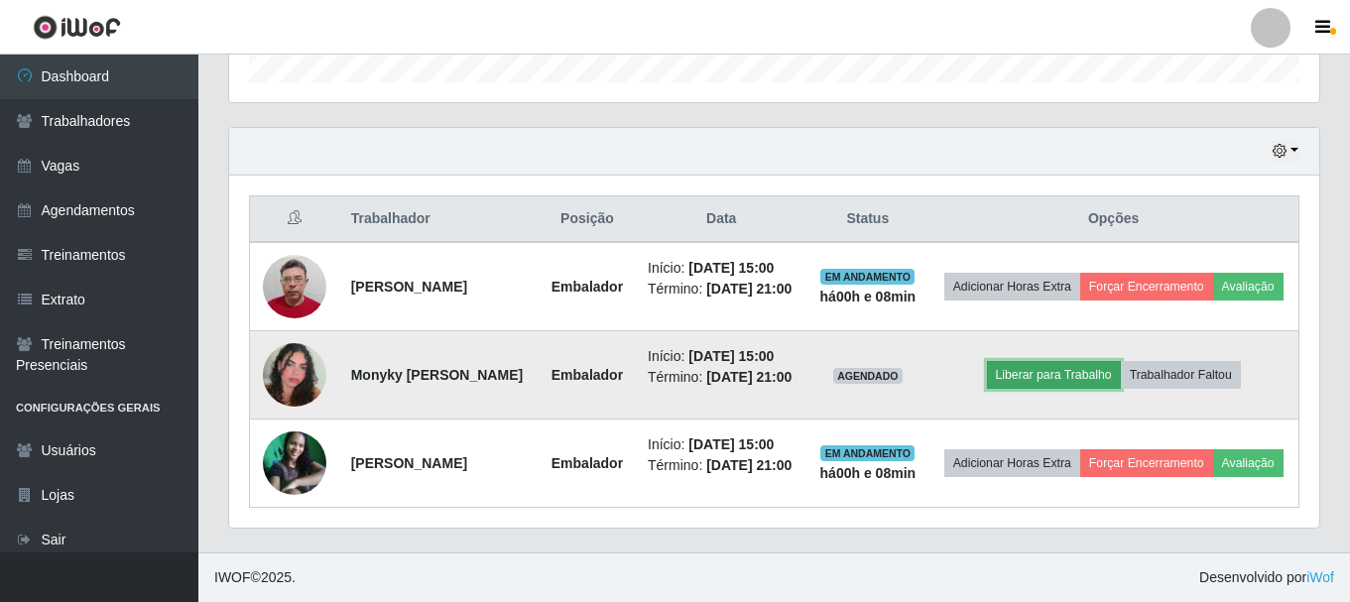
click at [1099, 362] on button "Liberar para Trabalho" at bounding box center [1054, 375] width 134 height 28
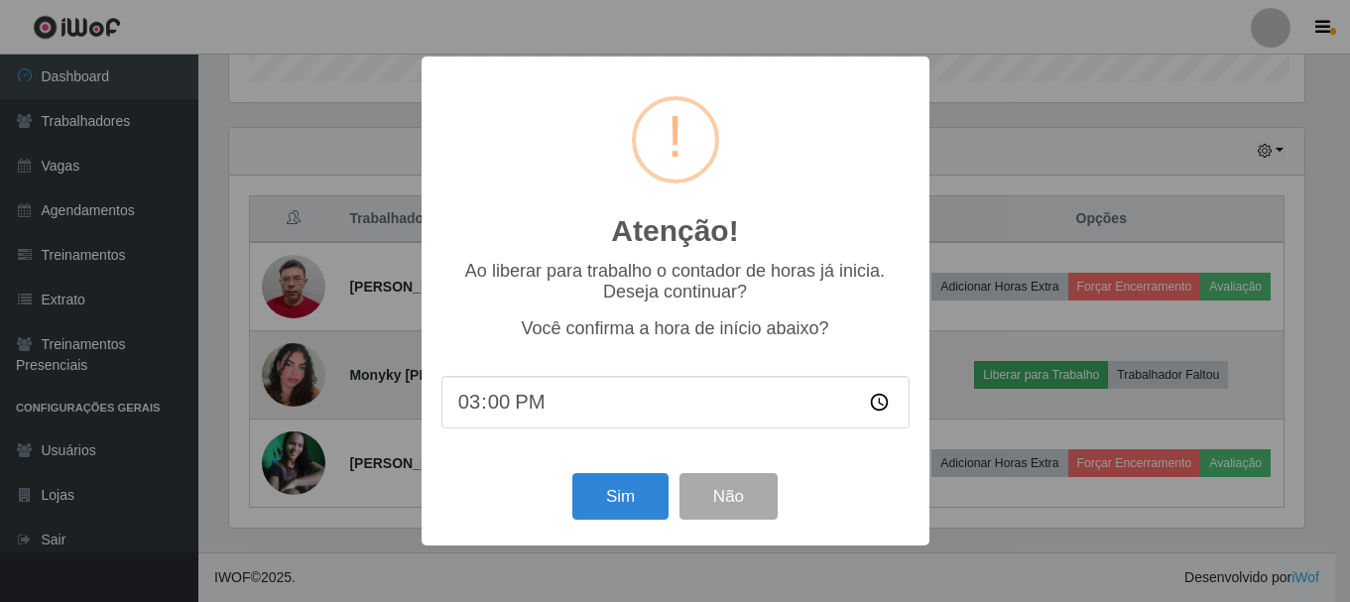
scroll to position [412, 1080]
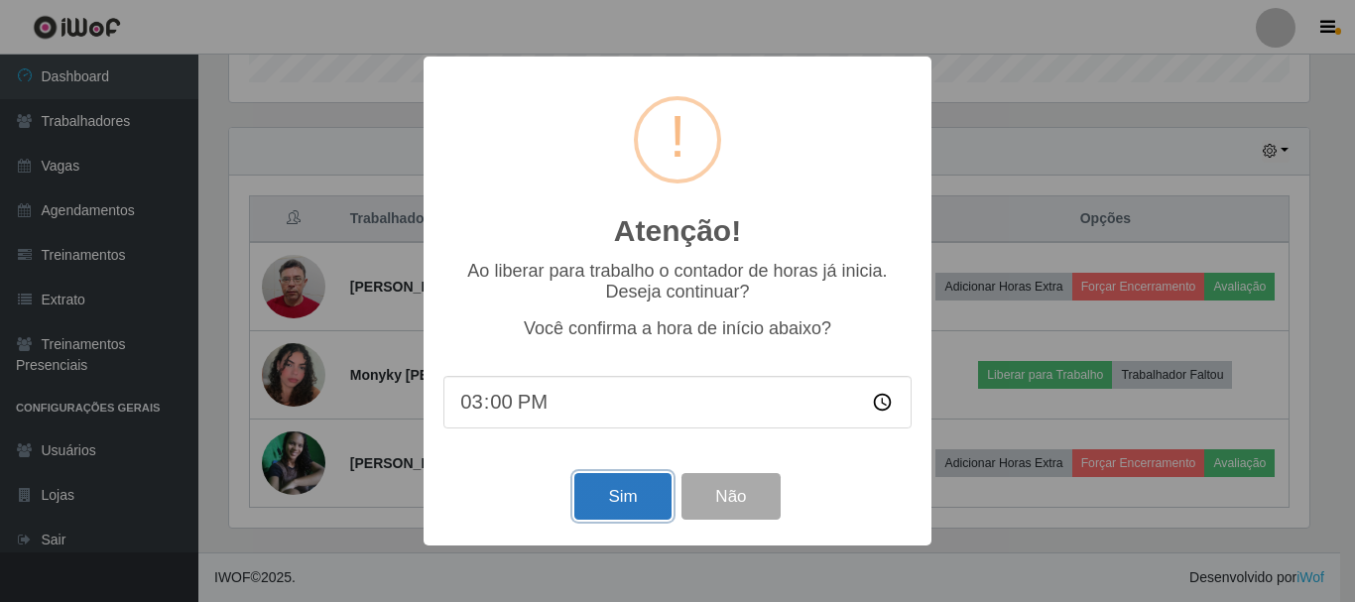
click at [621, 497] on button "Sim" at bounding box center [622, 496] width 96 height 47
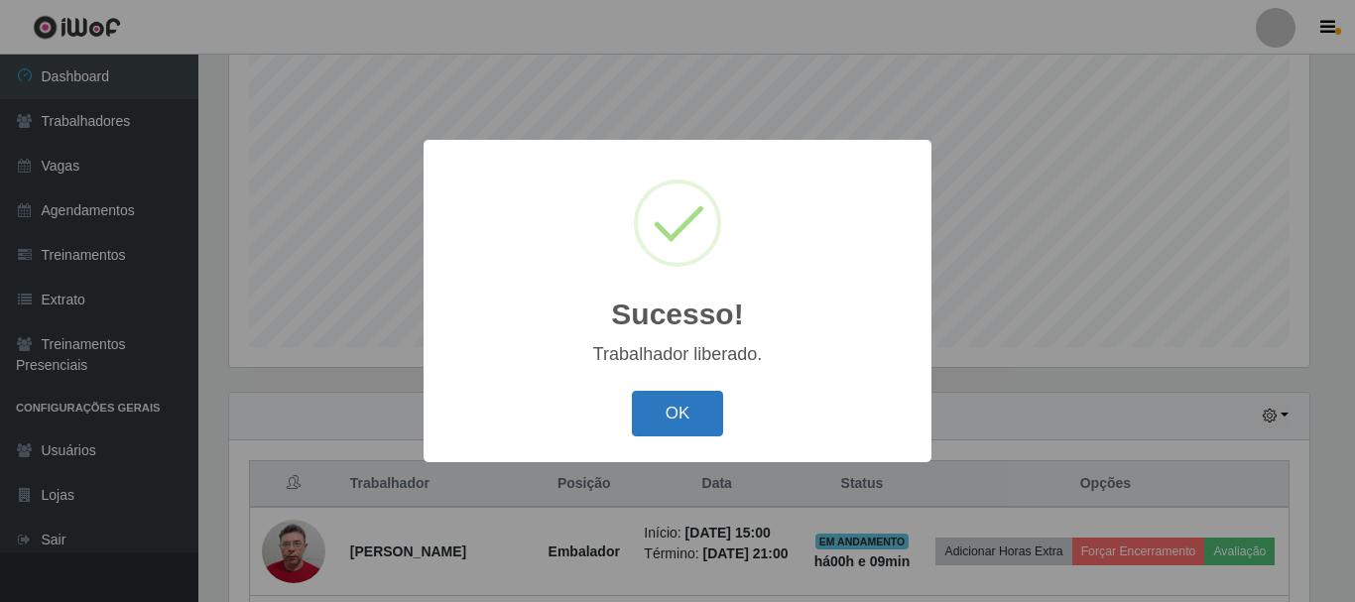
click at [672, 405] on button "OK" at bounding box center [678, 414] width 92 height 47
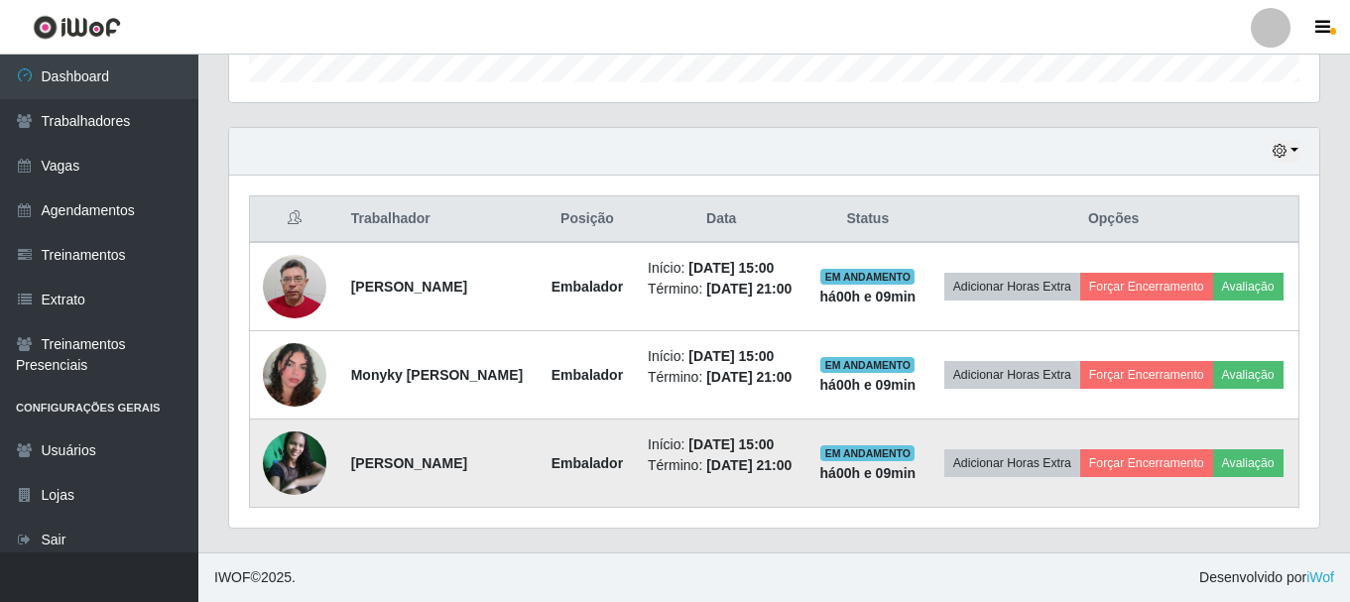
scroll to position [672, 0]
